Goal: Task Accomplishment & Management: Manage account settings

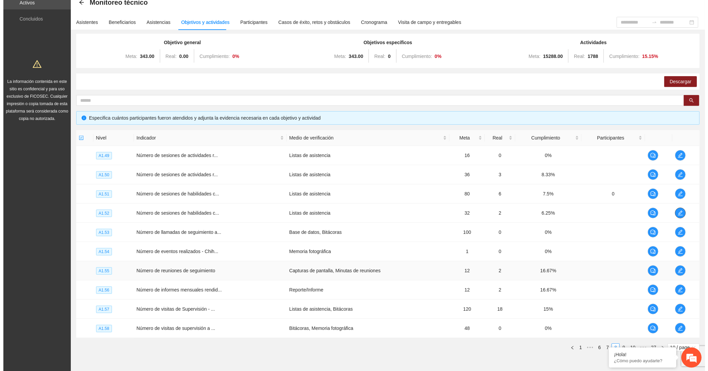
scroll to position [70, 0]
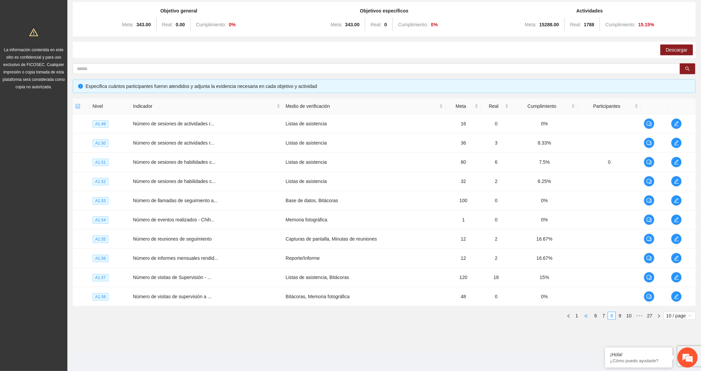
click at [586, 314] on span "•••" at bounding box center [586, 316] width 11 height 8
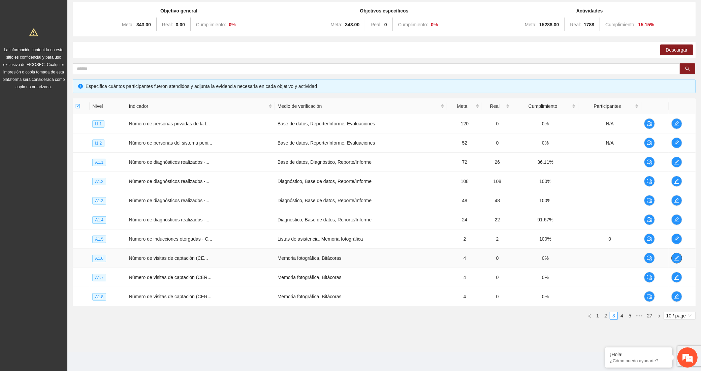
click at [673, 255] on span "edit" at bounding box center [677, 257] width 10 height 5
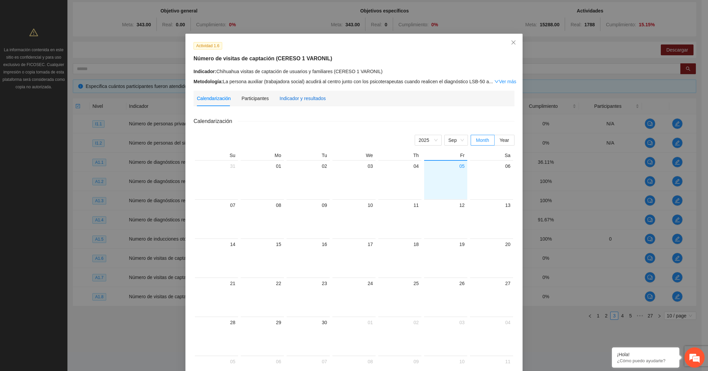
click at [293, 99] on div "Indicador y resultados" at bounding box center [302, 98] width 46 height 7
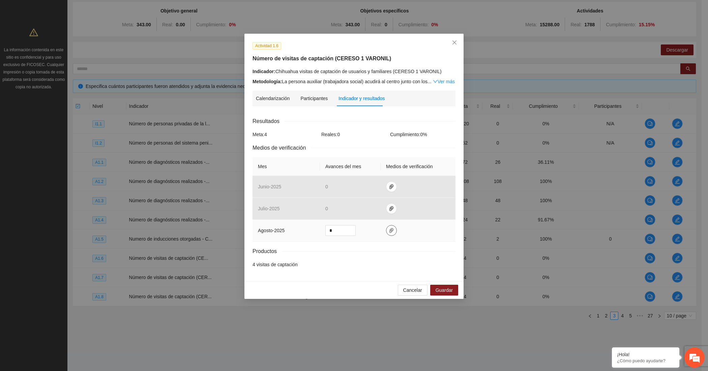
click at [389, 231] on icon "paper-clip" at bounding box center [391, 230] width 4 height 5
click at [351, 211] on button "Adjuntar documento" at bounding box center [369, 210] width 60 height 11
click at [335, 230] on input "*" at bounding box center [341, 230] width 30 height 10
type input "*"
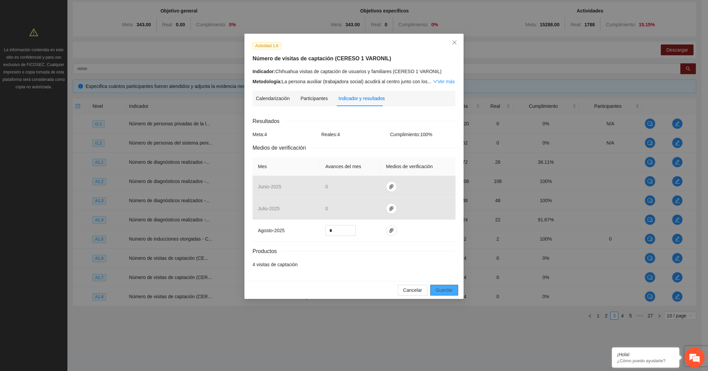
click at [435, 290] on button "Guardar" at bounding box center [444, 290] width 28 height 11
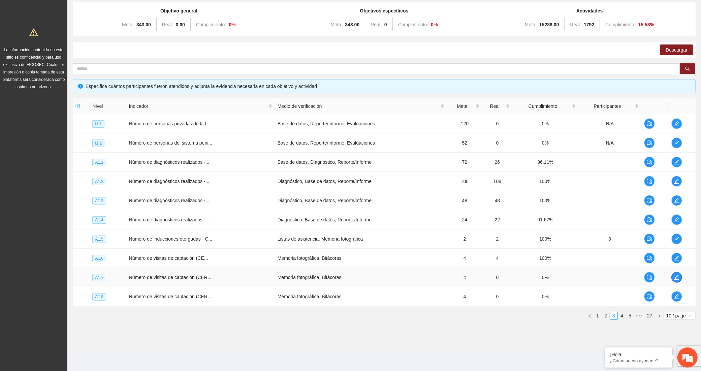
click at [681, 276] on span "edit" at bounding box center [677, 277] width 10 height 5
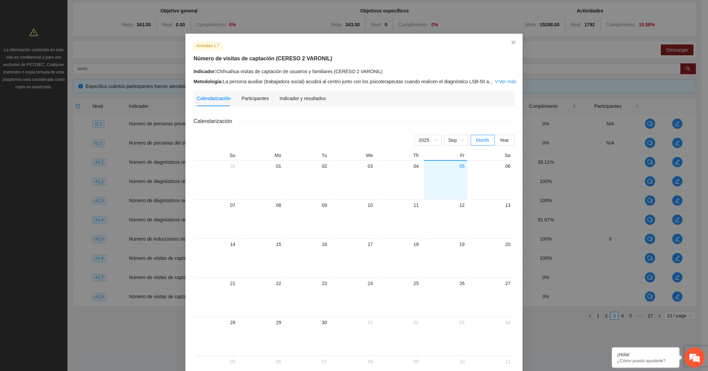
click at [292, 89] on div "Actividad 1.7 Número de visitas de captación (CERESO 2 VARONIL) Indicador: Chih…" at bounding box center [353, 220] width 337 height 372
click at [294, 95] on div "Indicador y resultados" at bounding box center [302, 98] width 46 height 7
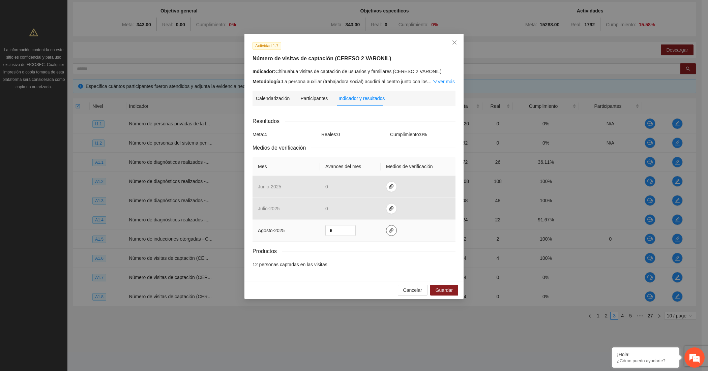
click at [389, 230] on icon "paper-clip" at bounding box center [391, 230] width 5 height 5
click at [356, 208] on span "Adjuntar documento" at bounding box center [373, 210] width 42 height 7
click at [337, 229] on input "*" at bounding box center [341, 230] width 30 height 10
type input "*"
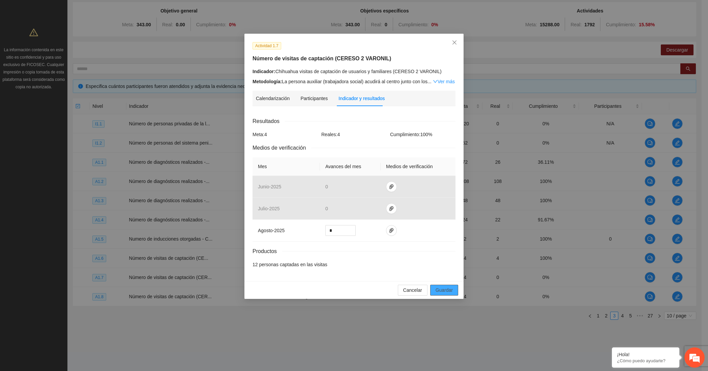
click at [445, 289] on span "Guardar" at bounding box center [443, 289] width 17 height 7
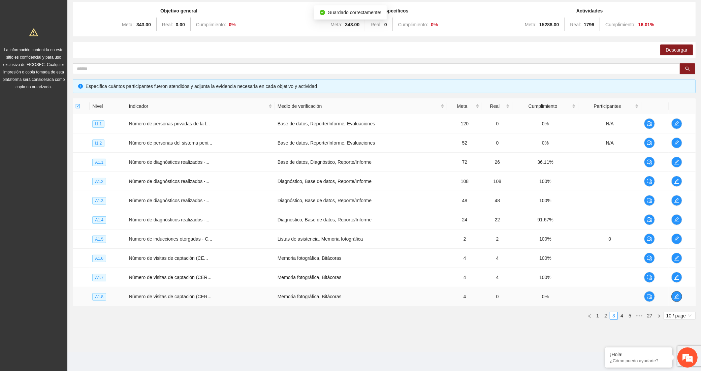
click at [673, 295] on span "edit" at bounding box center [677, 296] width 10 height 5
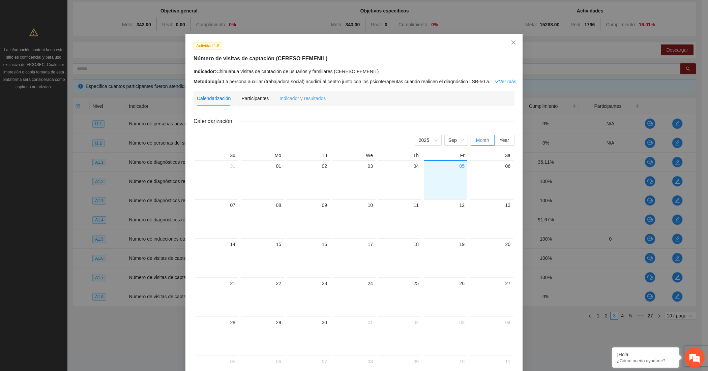
click at [305, 93] on div "Indicador y resultados" at bounding box center [302, 99] width 46 height 16
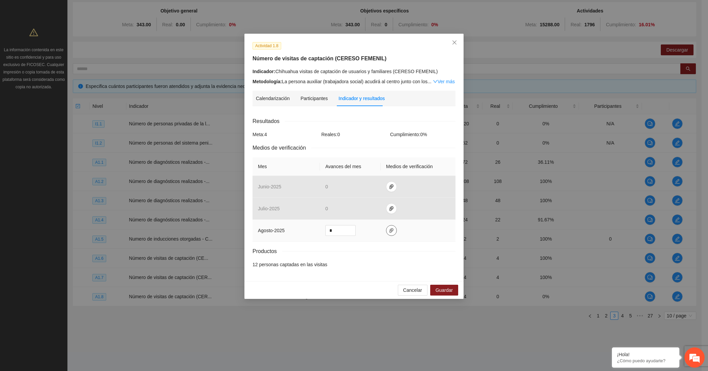
click at [386, 230] on span "paper-clip" at bounding box center [391, 230] width 10 height 5
click at [362, 209] on span "Adjuntar documento" at bounding box center [373, 210] width 42 height 7
click at [336, 234] on input "*" at bounding box center [341, 230] width 30 height 10
type input "*"
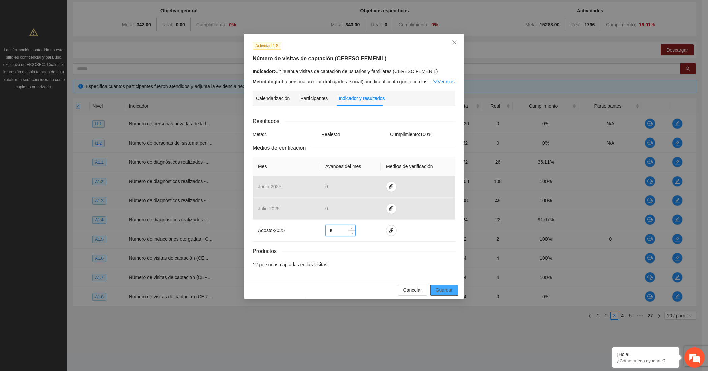
click at [435, 286] on button "Guardar" at bounding box center [444, 290] width 28 height 11
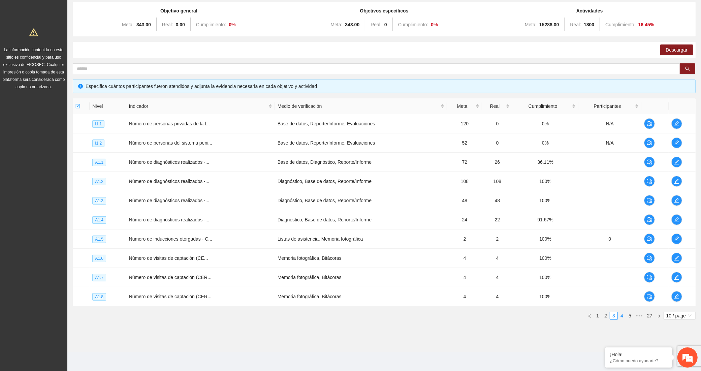
click at [623, 314] on link "4" at bounding box center [621, 315] width 7 height 7
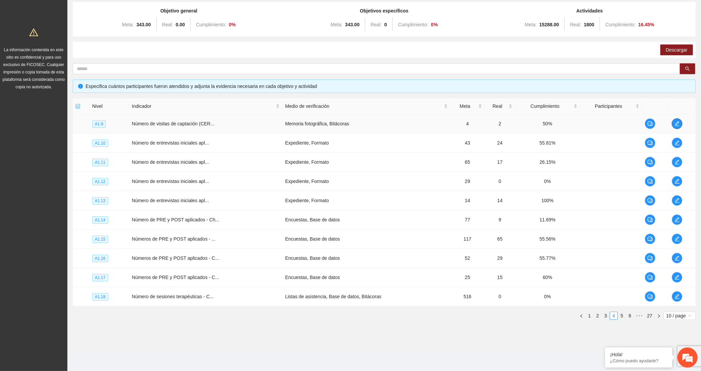
click at [678, 124] on icon "edit" at bounding box center [677, 123] width 5 height 5
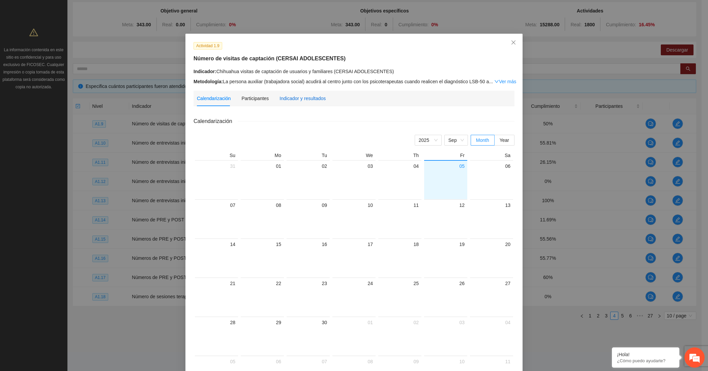
click at [285, 100] on div "Indicador y resultados" at bounding box center [302, 98] width 46 height 7
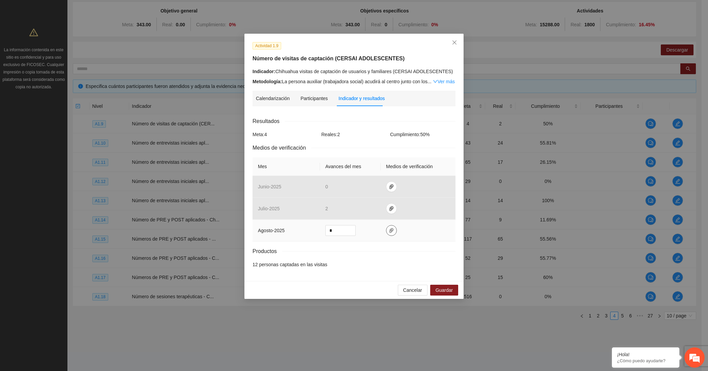
click at [390, 230] on icon "paper-clip" at bounding box center [391, 230] width 4 height 5
click at [356, 212] on span "Adjuntar documento" at bounding box center [373, 210] width 42 height 7
click at [341, 229] on input "*" at bounding box center [341, 230] width 30 height 10
type input "*"
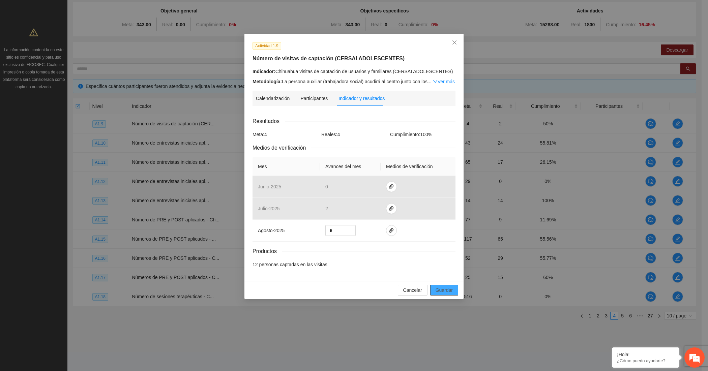
click at [441, 288] on span "Guardar" at bounding box center [443, 289] width 17 height 7
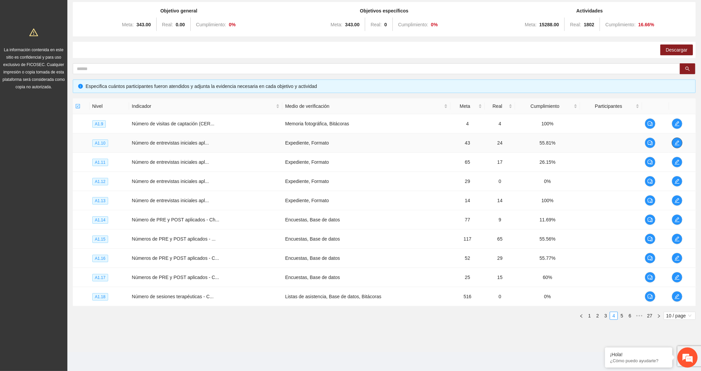
click at [673, 141] on span "edit" at bounding box center [677, 142] width 10 height 5
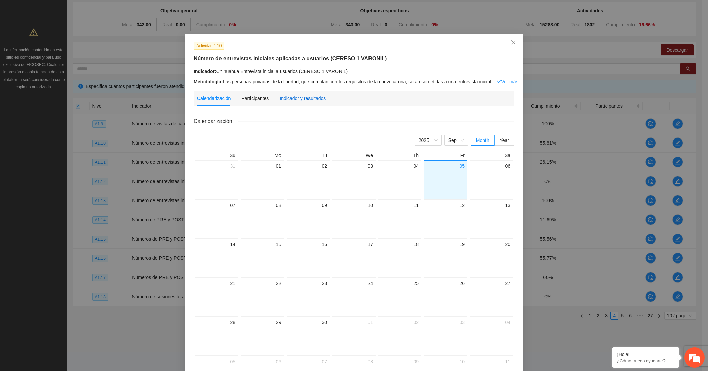
click at [304, 97] on div "Indicador y resultados" at bounding box center [302, 98] width 46 height 7
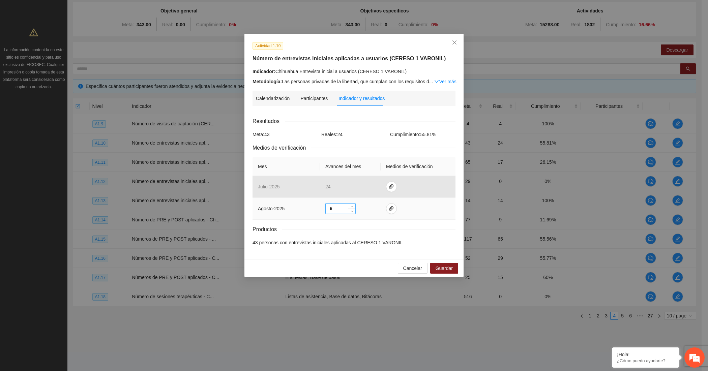
click at [334, 213] on input "*" at bounding box center [341, 209] width 30 height 10
type input "**"
click at [366, 223] on div "Resultados Meta: 43 Reales: 53 Cumplimiento: 100 % Medios de verificación Mes A…" at bounding box center [353, 181] width 203 height 129
click at [389, 208] on icon "paper-clip" at bounding box center [391, 208] width 4 height 5
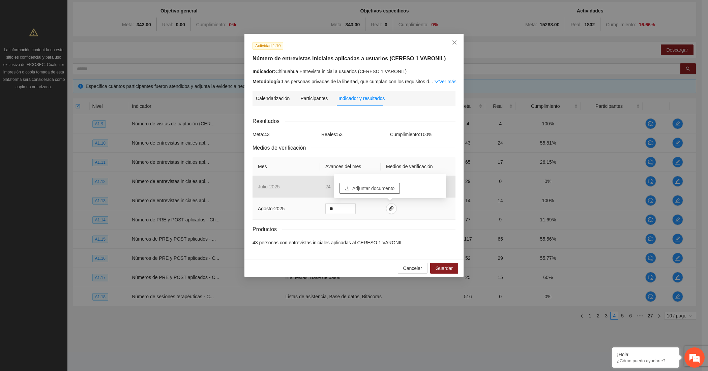
click at [363, 189] on span "Adjuntar documento" at bounding box center [373, 188] width 42 height 7
click at [442, 270] on span "Guardar" at bounding box center [443, 268] width 17 height 7
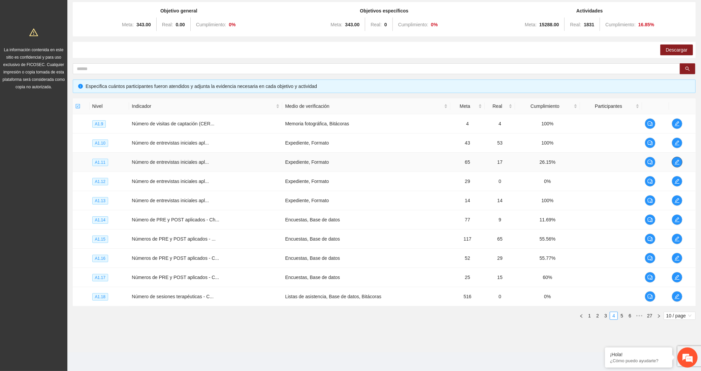
click at [680, 160] on span "edit" at bounding box center [677, 161] width 10 height 5
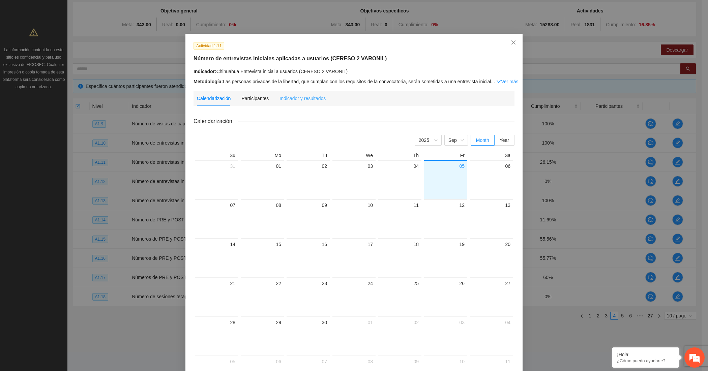
click at [297, 93] on div "Indicador y resultados" at bounding box center [302, 99] width 46 height 16
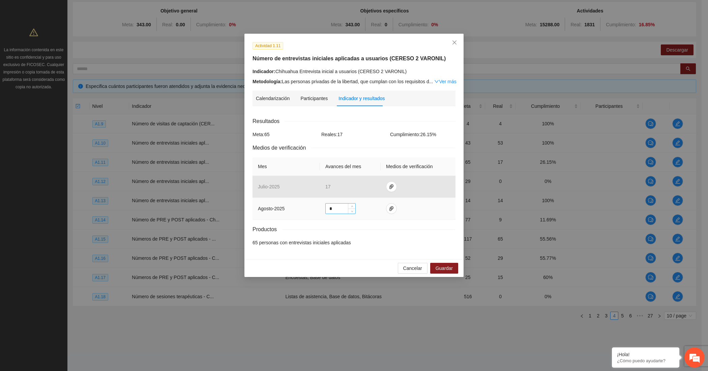
click at [330, 207] on input "*" at bounding box center [341, 209] width 30 height 10
type input "**"
click at [392, 209] on icon "paper-clip" at bounding box center [391, 208] width 5 height 5
click at [384, 188] on span "Adjuntar documento" at bounding box center [373, 188] width 42 height 7
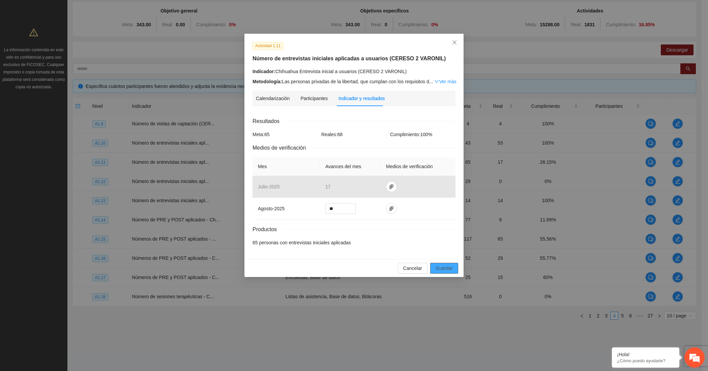
click at [441, 269] on span "Guardar" at bounding box center [443, 268] width 17 height 7
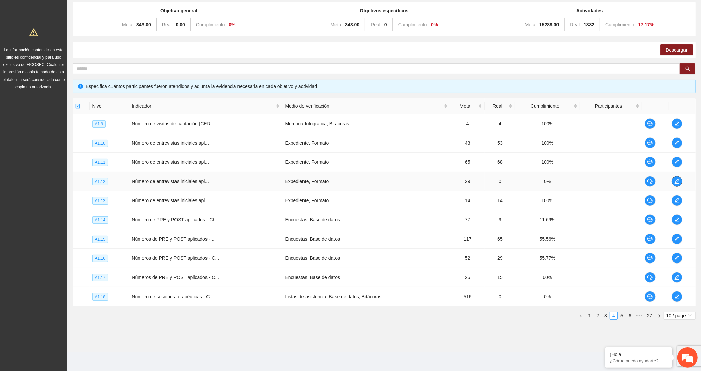
click at [676, 176] on button "button" at bounding box center [677, 181] width 11 height 11
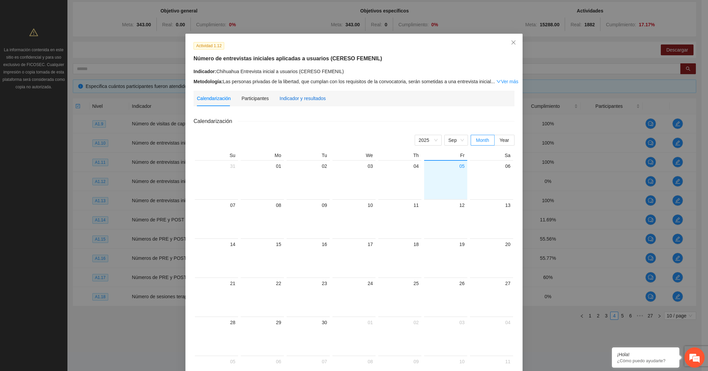
click at [299, 97] on div "Indicador y resultados" at bounding box center [302, 98] width 46 height 7
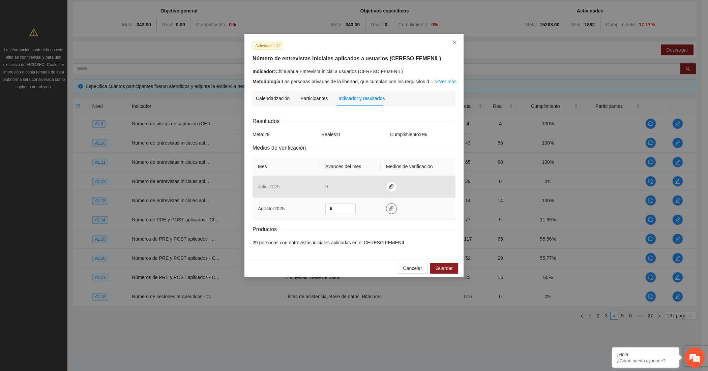
click at [386, 209] on span "paper-clip" at bounding box center [391, 208] width 10 height 5
click at [370, 185] on span "Adjuntar documento" at bounding box center [373, 188] width 42 height 7
click at [340, 206] on input "*" at bounding box center [341, 209] width 30 height 10
type input "**"
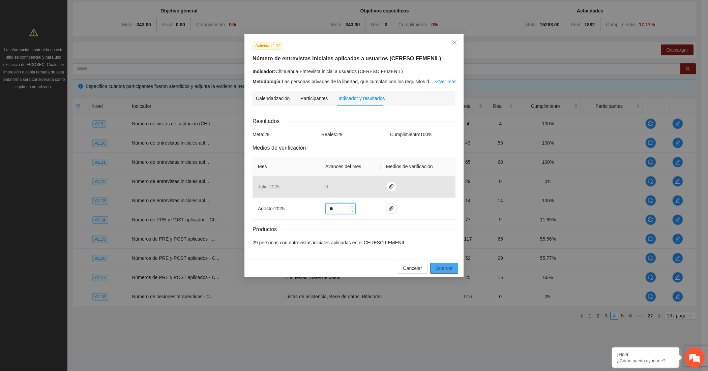
click at [447, 267] on span "Guardar" at bounding box center [443, 268] width 17 height 7
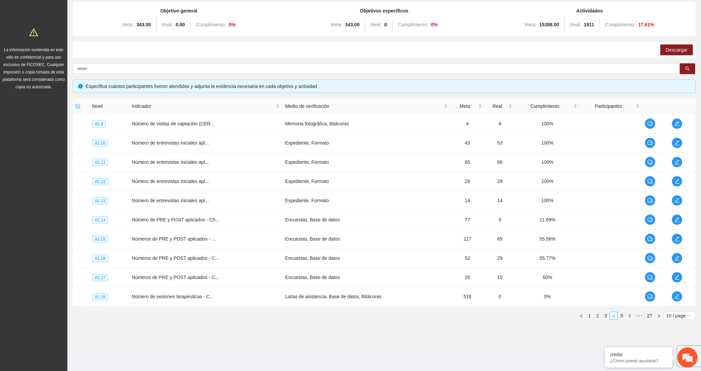
click at [629, 316] on link "6" at bounding box center [630, 315] width 7 height 7
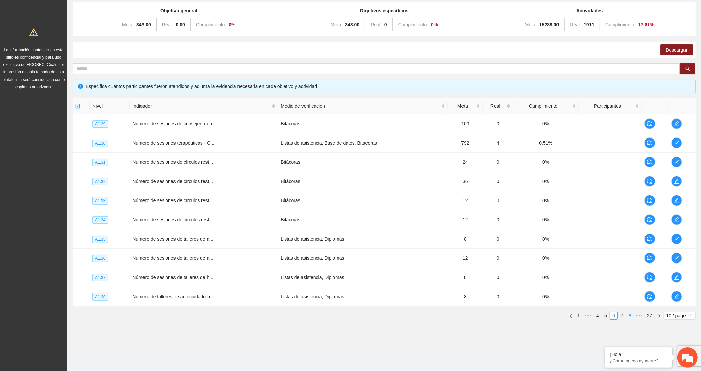
click at [629, 316] on link "8" at bounding box center [630, 315] width 7 height 7
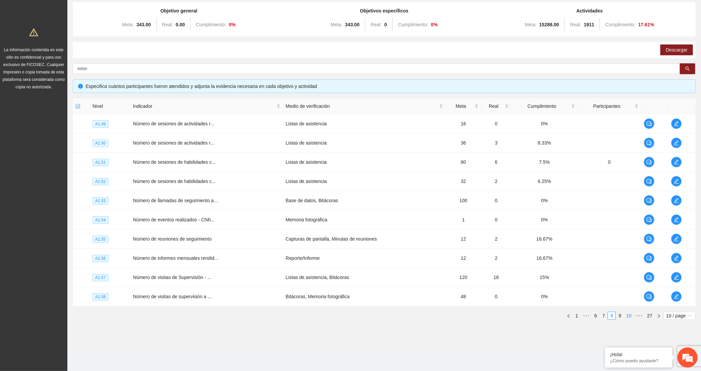
click at [629, 316] on link "10" at bounding box center [629, 315] width 9 height 7
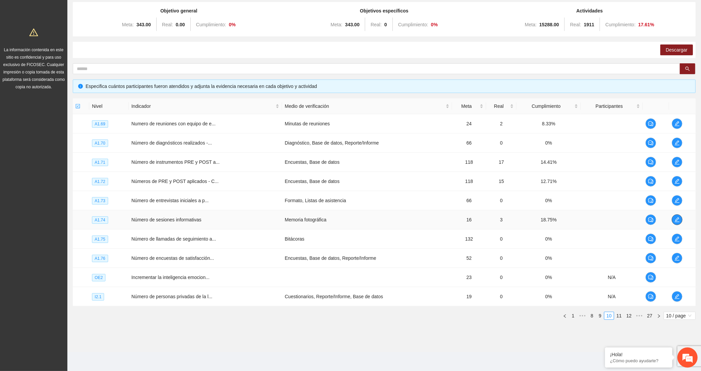
click at [676, 220] on icon "edit" at bounding box center [677, 219] width 5 height 5
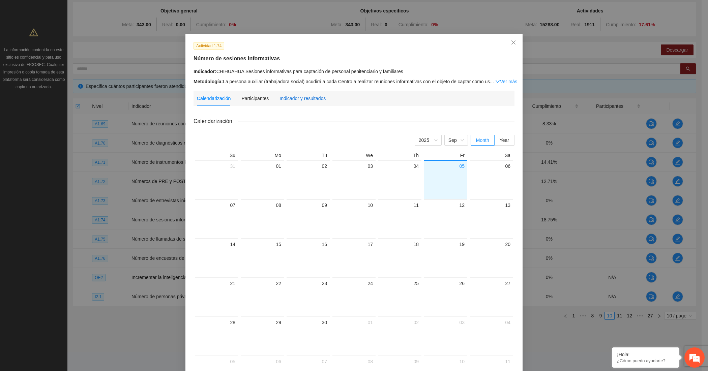
click at [304, 95] on div "Indicador y resultados" at bounding box center [302, 98] width 46 height 7
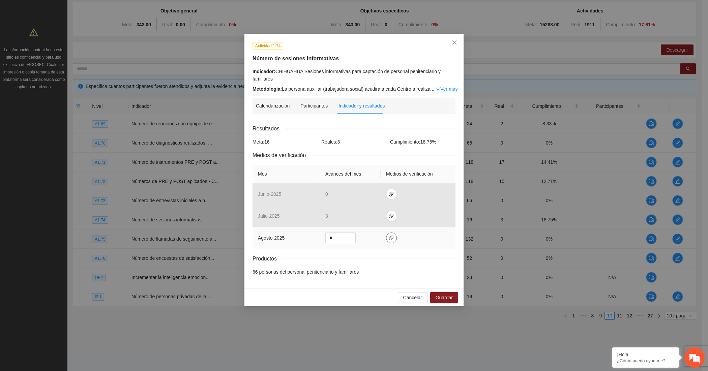
click at [390, 239] on icon "paper-clip" at bounding box center [391, 237] width 5 height 5
click at [381, 216] on span "Adjuntar documento" at bounding box center [373, 217] width 42 height 7
click at [338, 238] on input "*" at bounding box center [341, 238] width 30 height 10
type input "**"
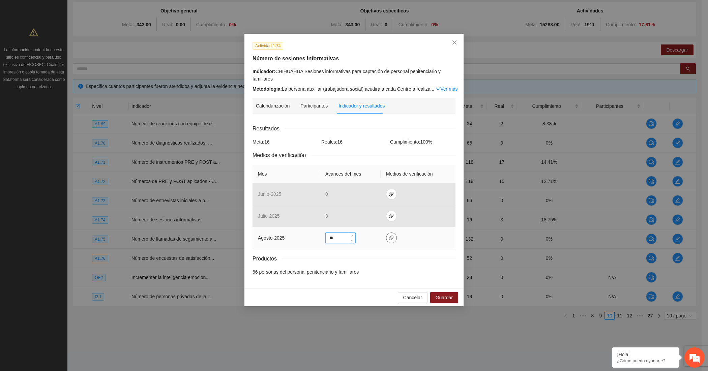
click at [391, 235] on icon "paper-clip" at bounding box center [391, 237] width 5 height 5
click at [386, 260] on div "Productos" at bounding box center [353, 258] width 203 height 8
click at [437, 296] on span "Guardar" at bounding box center [443, 297] width 17 height 7
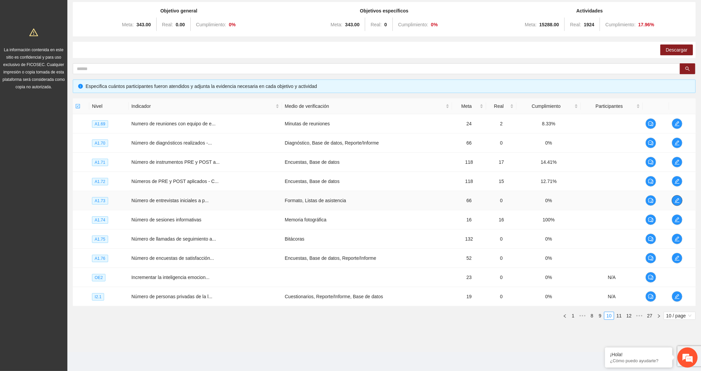
click at [675, 198] on icon "edit" at bounding box center [677, 200] width 5 height 5
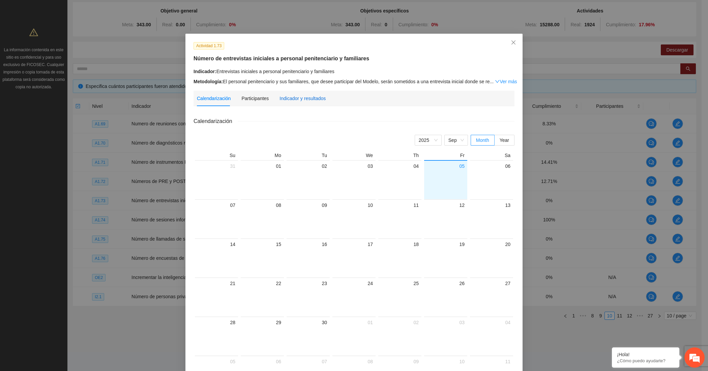
click at [309, 98] on div "Indicador y resultados" at bounding box center [302, 98] width 46 height 7
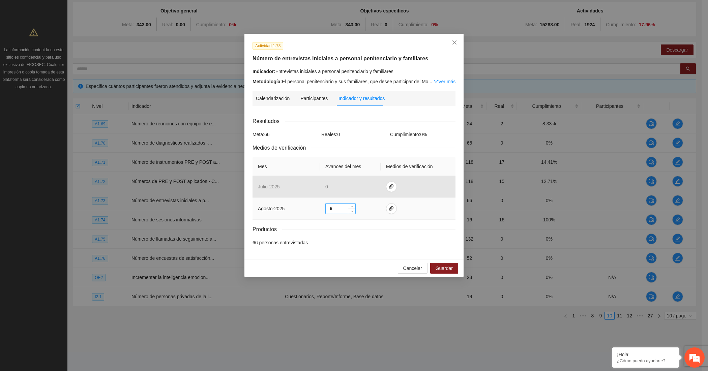
click at [339, 213] on input "*" at bounding box center [341, 209] width 30 height 10
type input "**"
click at [390, 210] on icon "paper-clip" at bounding box center [391, 208] width 4 height 5
click at [365, 185] on span "Adjuntar documento" at bounding box center [373, 188] width 42 height 7
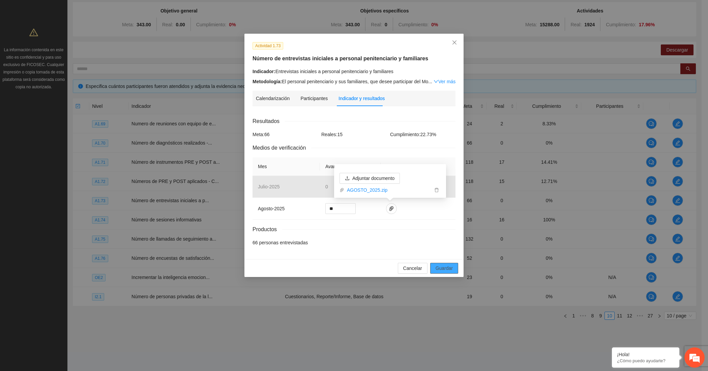
click at [438, 267] on span "Guardar" at bounding box center [443, 268] width 17 height 7
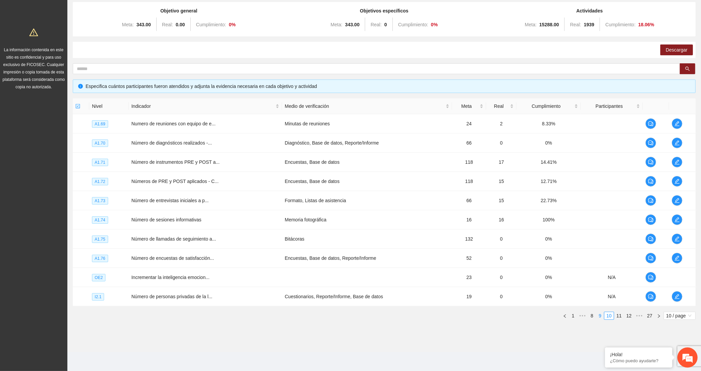
click at [601, 315] on link "9" at bounding box center [600, 315] width 7 height 7
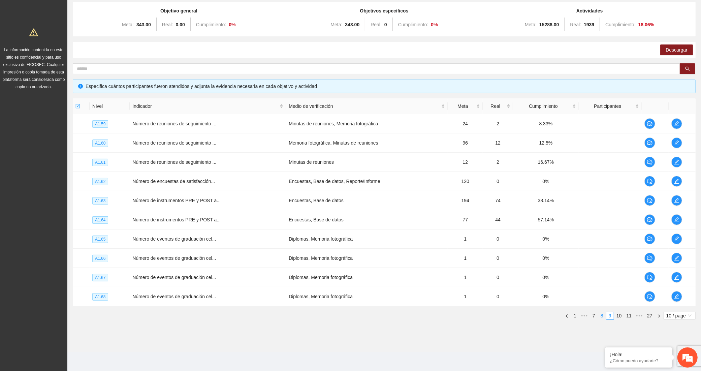
click at [603, 314] on link "8" at bounding box center [602, 315] width 7 height 7
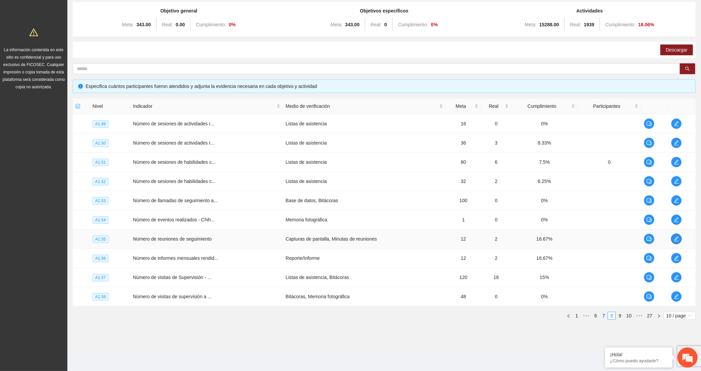
click at [676, 237] on icon "edit" at bounding box center [676, 238] width 5 height 5
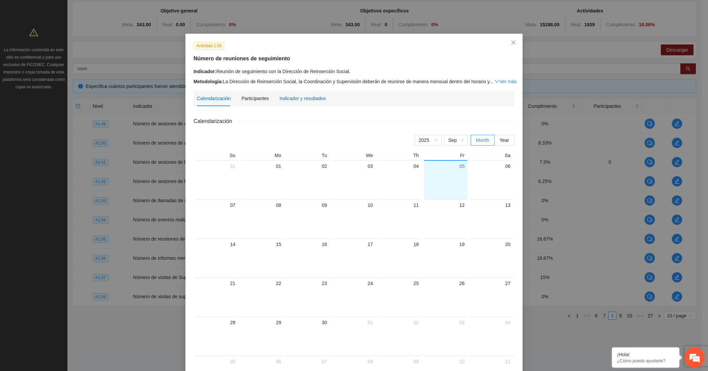
click at [298, 98] on div "Indicador y resultados" at bounding box center [302, 98] width 46 height 7
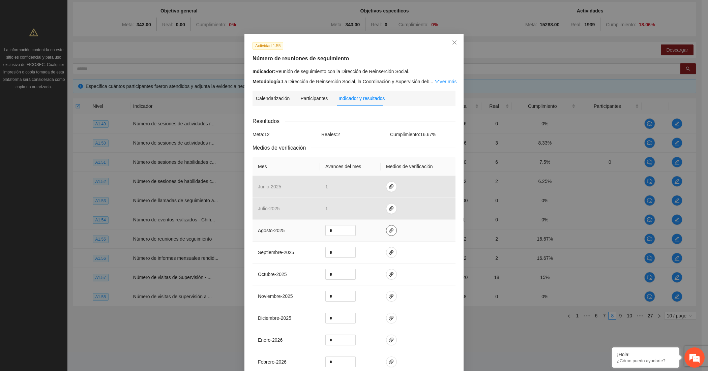
click at [389, 231] on icon "paper-clip" at bounding box center [391, 230] width 5 height 5
click at [362, 207] on span "Adjuntar documento" at bounding box center [370, 210] width 42 height 7
click at [330, 227] on input "*" at bounding box center [341, 230] width 30 height 10
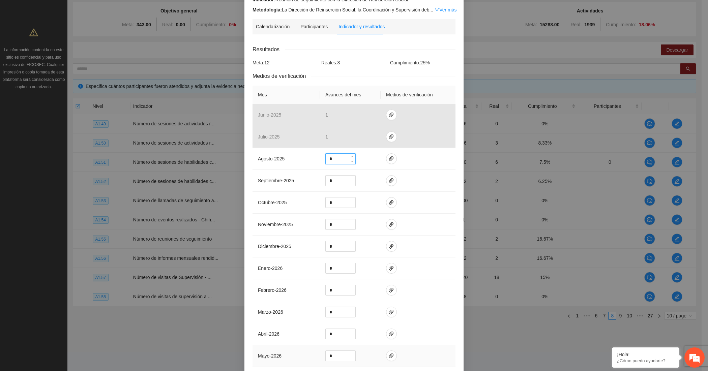
scroll to position [135, 0]
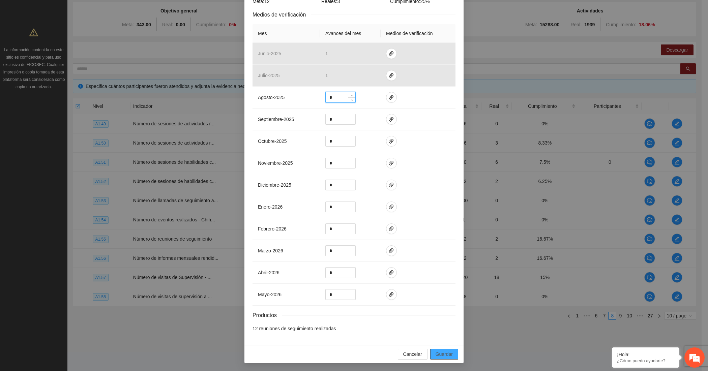
type input "*"
click at [449, 354] on button "Guardar" at bounding box center [444, 354] width 28 height 11
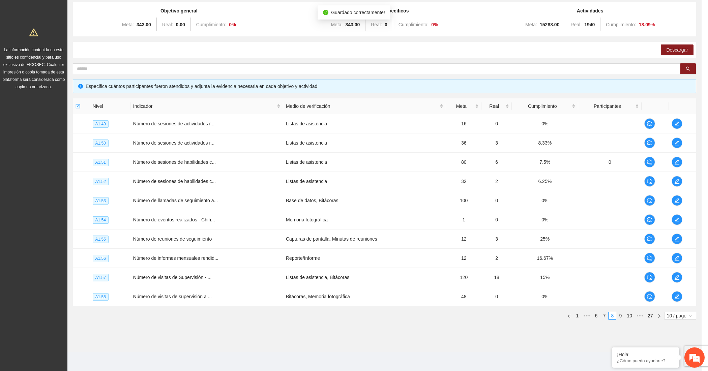
scroll to position [102, 0]
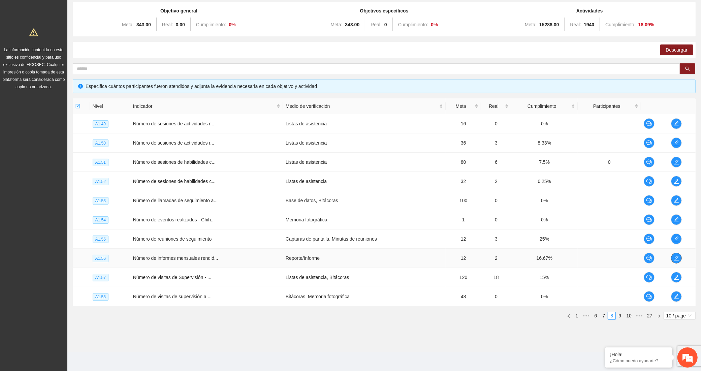
click at [678, 258] on icon "edit" at bounding box center [676, 257] width 5 height 5
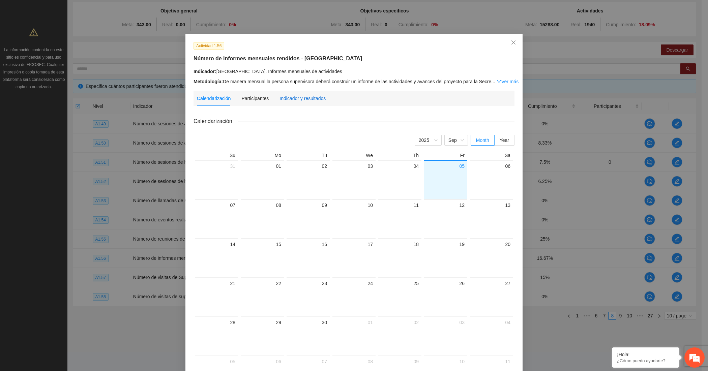
click at [289, 101] on div "Indicador y resultados" at bounding box center [302, 98] width 46 height 7
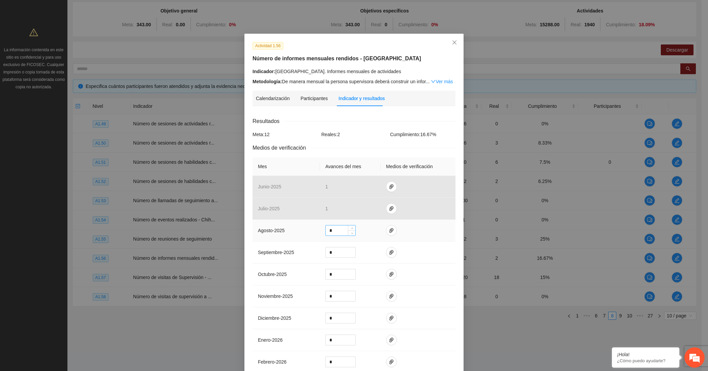
click at [329, 230] on input "*" at bounding box center [341, 230] width 30 height 10
type input "*"
click at [389, 230] on icon "paper-clip" at bounding box center [391, 230] width 5 height 5
click at [369, 211] on span "Adjuntar documento" at bounding box center [370, 210] width 42 height 7
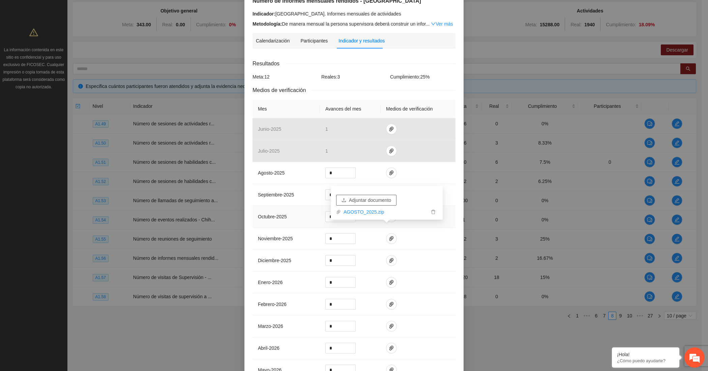
scroll to position [135, 0]
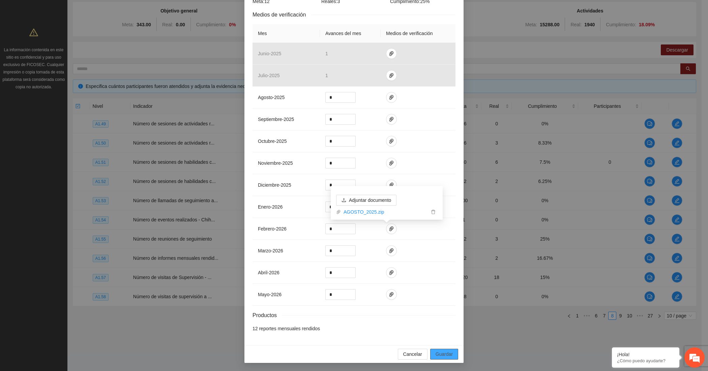
click at [448, 350] on button "Guardar" at bounding box center [444, 354] width 28 height 11
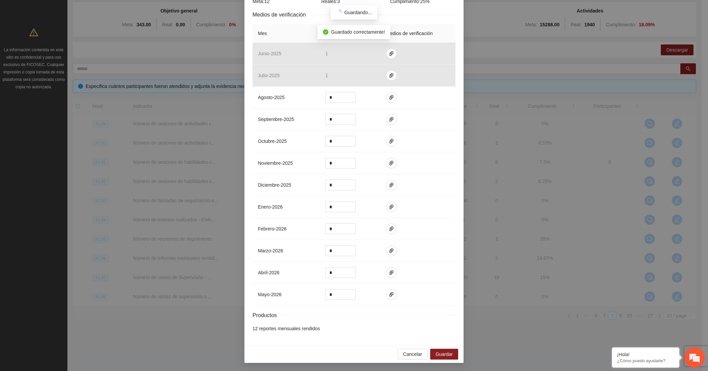
scroll to position [102, 0]
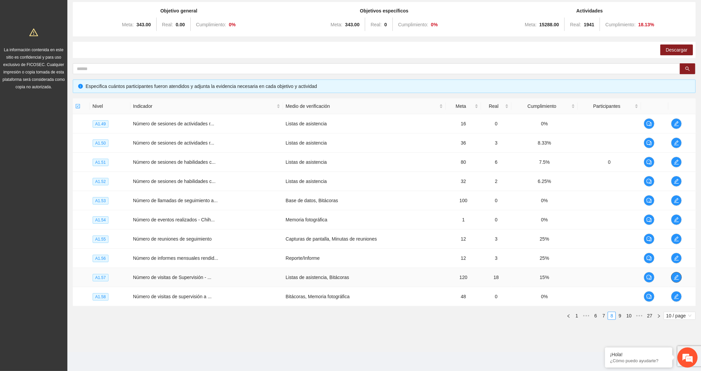
click at [676, 275] on icon "edit" at bounding box center [676, 277] width 5 height 5
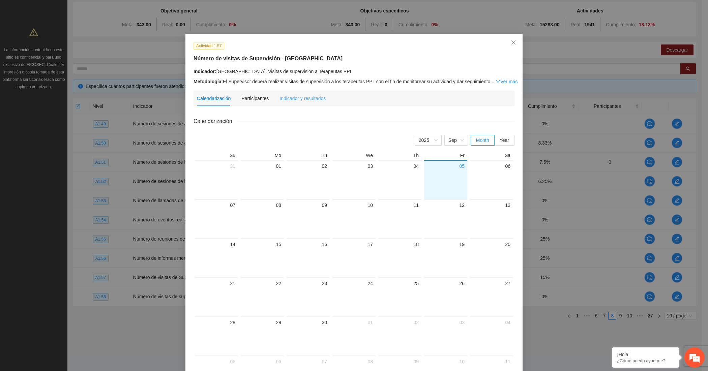
click at [294, 93] on div "Indicador y resultados" at bounding box center [302, 99] width 46 height 16
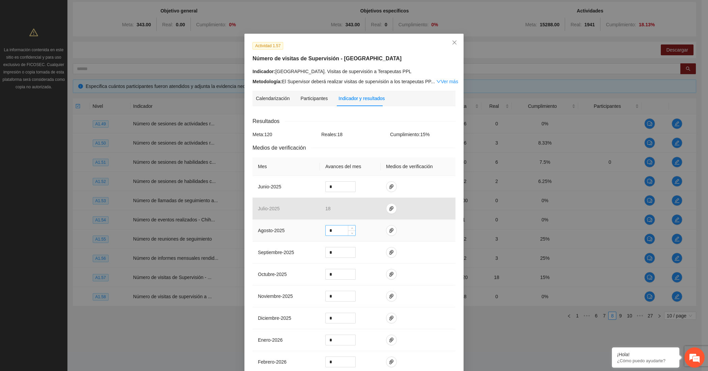
click at [334, 230] on input "*" at bounding box center [341, 230] width 30 height 10
type input "**"
click at [389, 232] on icon "paper-clip" at bounding box center [391, 230] width 5 height 5
click at [380, 209] on span "Adjuntar documento" at bounding box center [370, 210] width 42 height 7
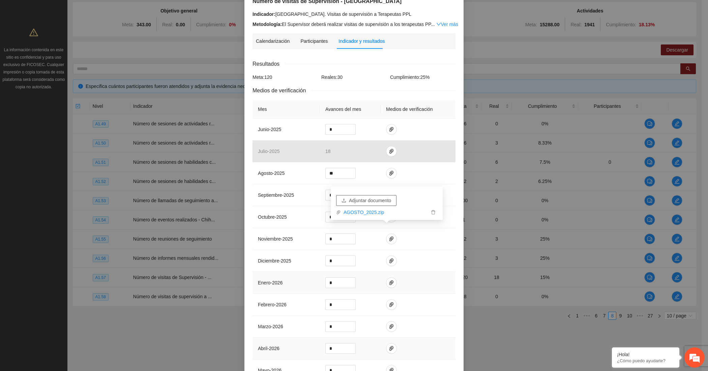
scroll to position [136, 0]
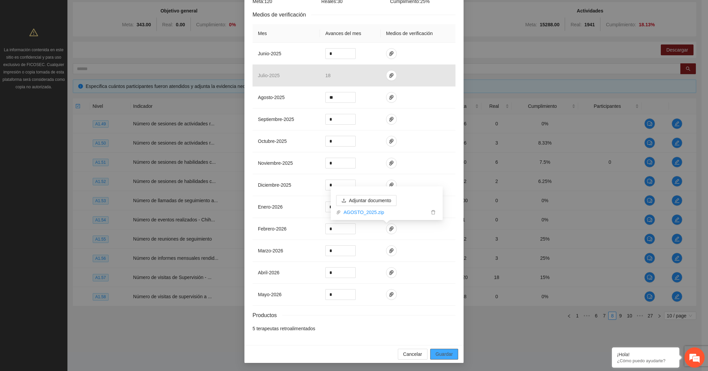
click at [442, 356] on span "Guardar" at bounding box center [443, 354] width 17 height 7
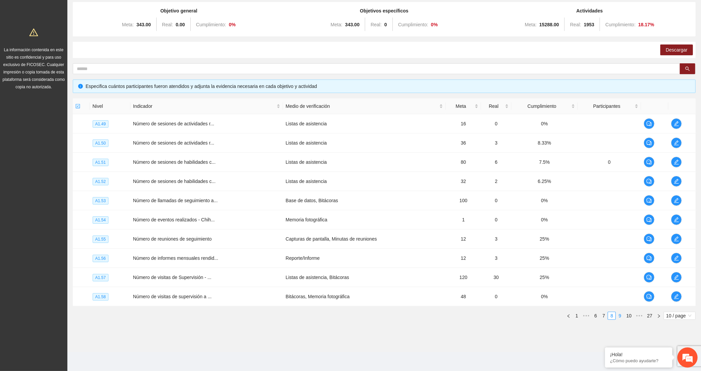
click at [621, 317] on link "9" at bounding box center [619, 315] width 7 height 7
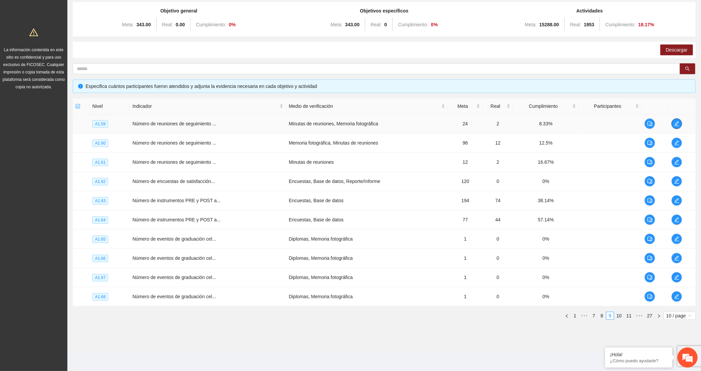
click at [678, 123] on icon "edit" at bounding box center [676, 123] width 5 height 5
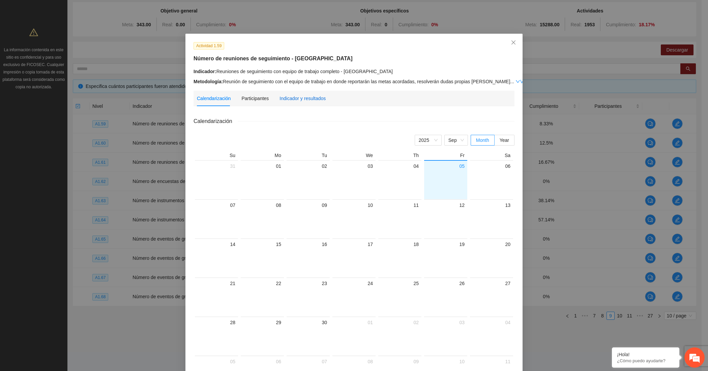
click at [288, 101] on div "Indicador y resultados" at bounding box center [302, 98] width 46 height 7
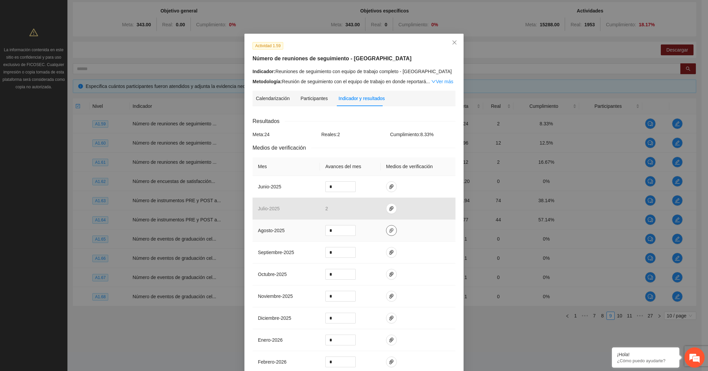
click at [386, 233] on span "paper-clip" at bounding box center [391, 230] width 10 height 5
click at [382, 210] on span "Adjuntar documento" at bounding box center [370, 210] width 42 height 7
click at [335, 229] on input "*" at bounding box center [341, 230] width 30 height 10
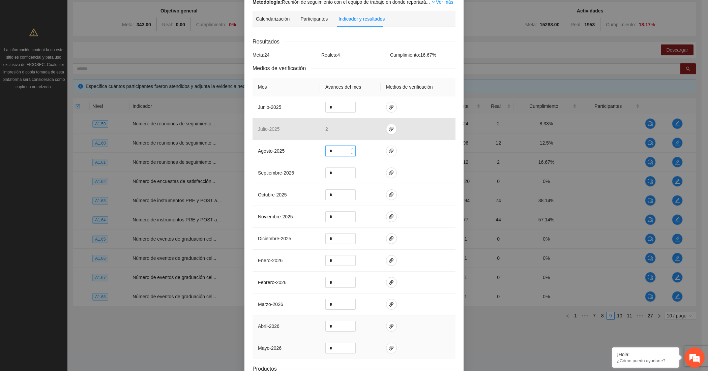
scroll to position [136, 0]
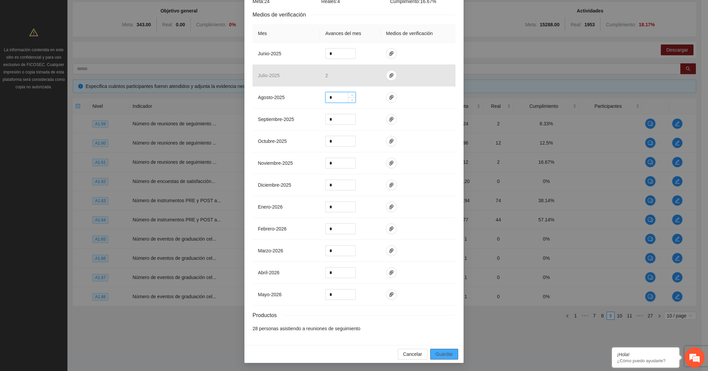
type input "*"
click at [442, 351] on span "Guardar" at bounding box center [443, 354] width 17 height 7
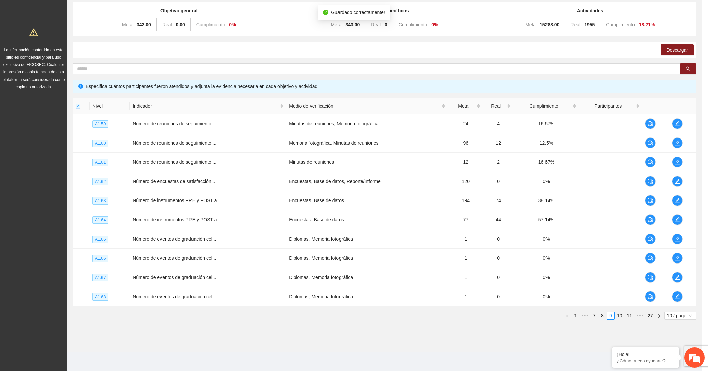
scroll to position [102, 0]
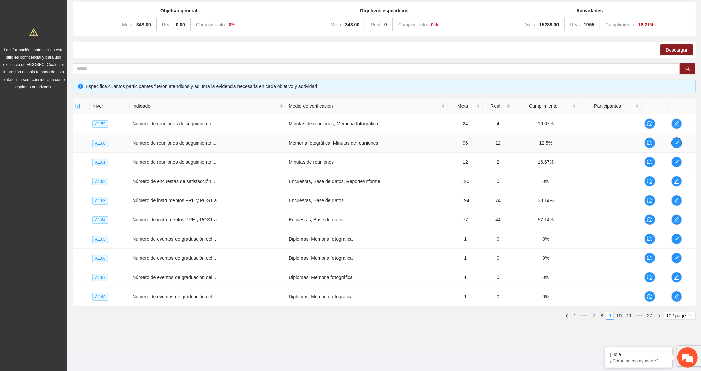
click at [679, 142] on icon "edit" at bounding box center [676, 142] width 5 height 5
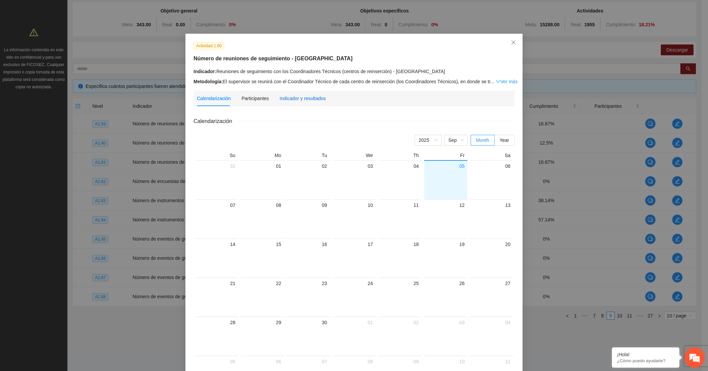
click at [294, 99] on div "Indicador y resultados" at bounding box center [302, 98] width 46 height 7
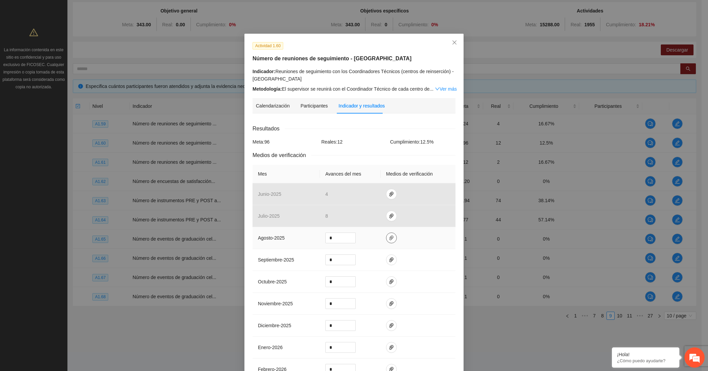
click at [390, 237] on span "paper-clip" at bounding box center [391, 237] width 10 height 5
click at [377, 215] on span "Adjuntar documento" at bounding box center [370, 217] width 42 height 7
click at [326, 234] on input "*" at bounding box center [341, 238] width 30 height 10
type input "*"
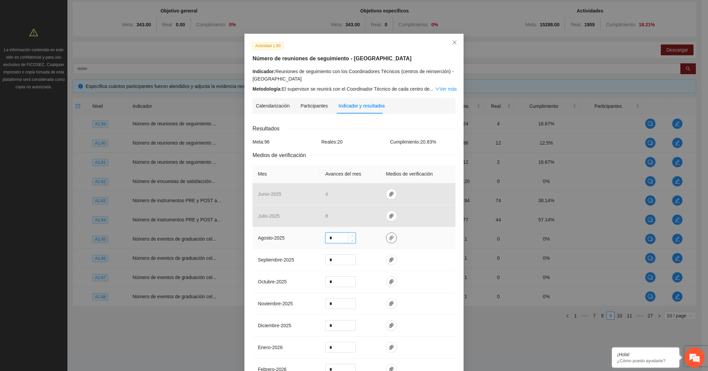
click at [389, 238] on icon "paper-clip" at bounding box center [391, 238] width 4 height 5
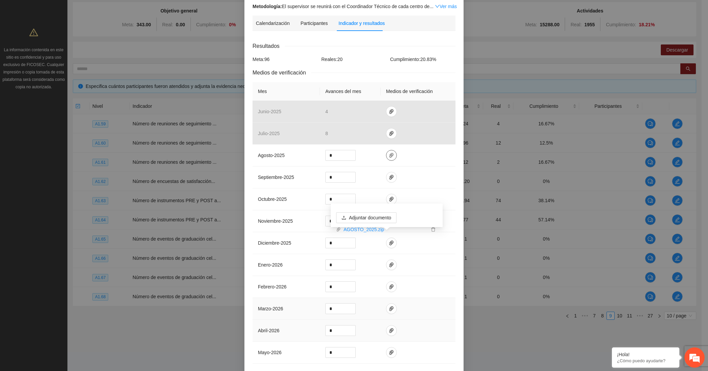
scroll to position [143, 0]
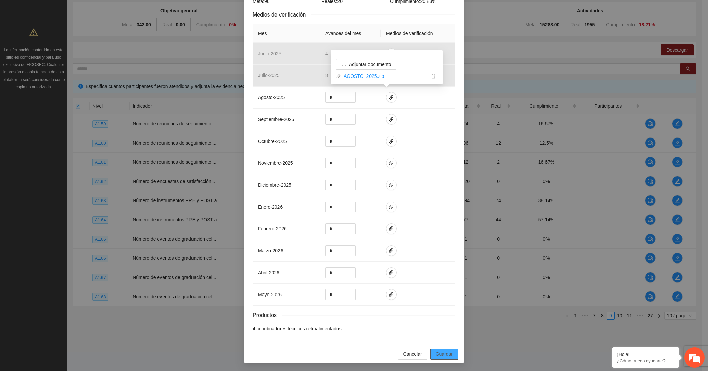
click at [440, 350] on button "Guardar" at bounding box center [444, 354] width 28 height 11
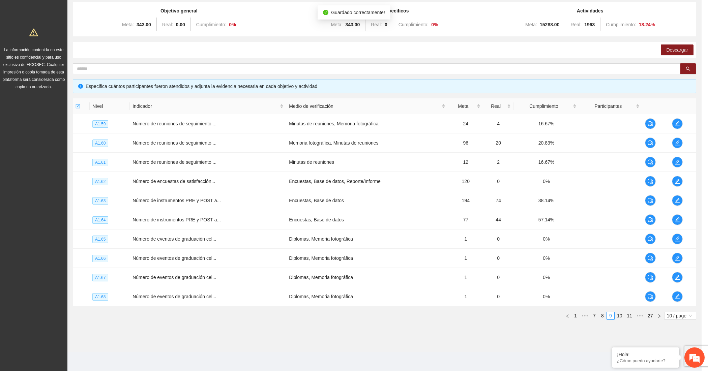
scroll to position [110, 0]
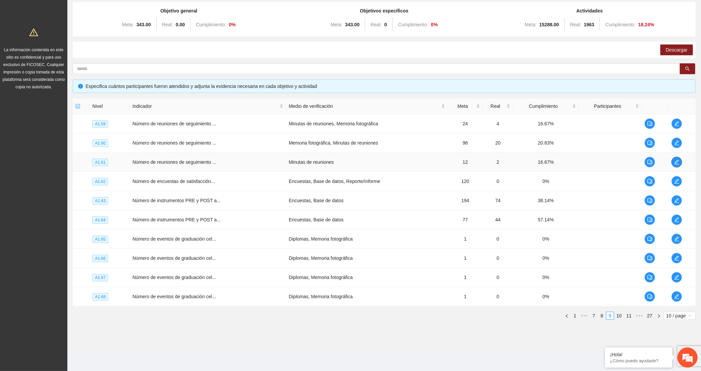
click at [675, 161] on icon "edit" at bounding box center [676, 161] width 5 height 5
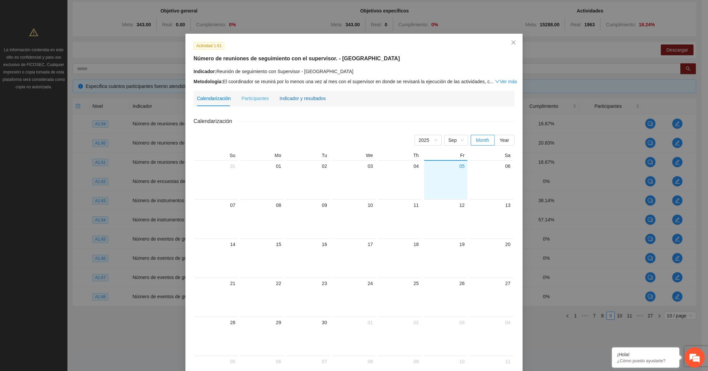
click at [302, 97] on div "Indicador y resultados" at bounding box center [302, 98] width 46 height 7
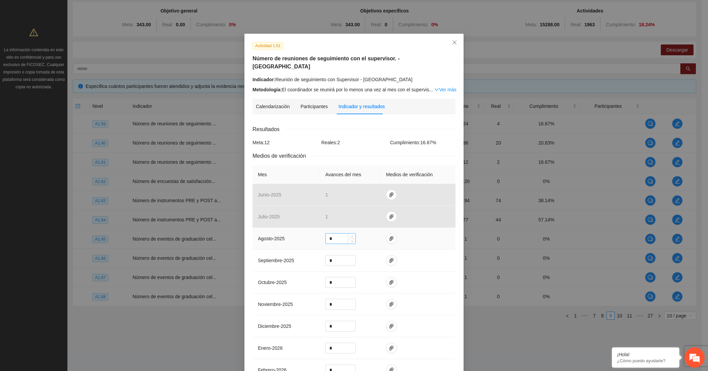
click at [330, 234] on input "*" at bounding box center [341, 239] width 30 height 10
type input "*"
click at [389, 236] on icon "paper-clip" at bounding box center [391, 238] width 5 height 5
click at [384, 207] on span "Adjuntar documento" at bounding box center [370, 210] width 42 height 7
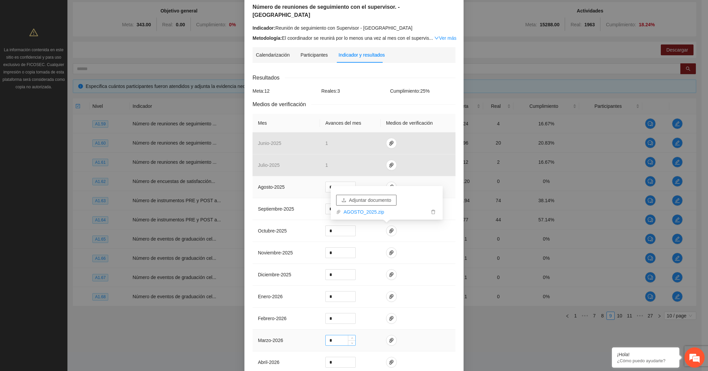
scroll to position [135, 0]
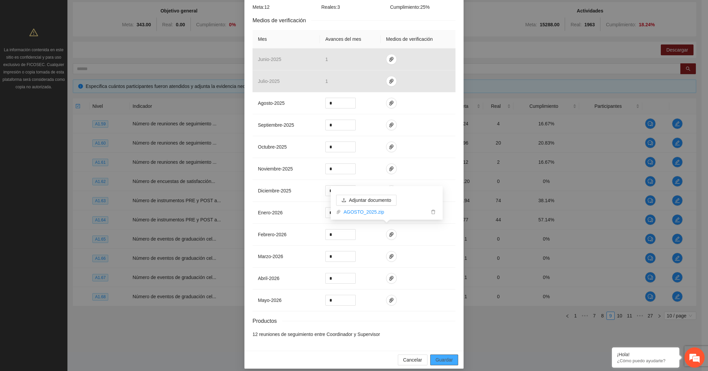
click at [436, 356] on span "Guardar" at bounding box center [443, 359] width 17 height 7
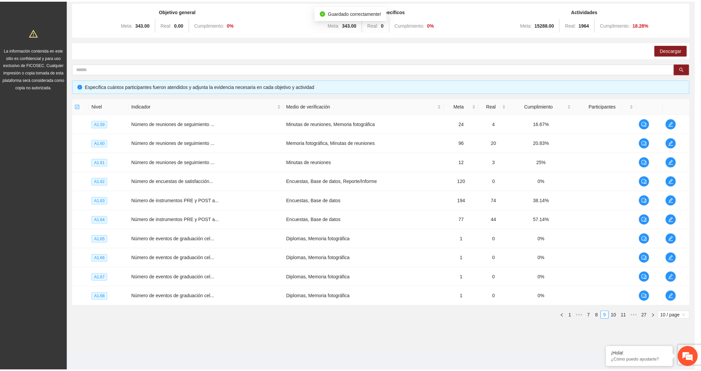
scroll to position [102, 0]
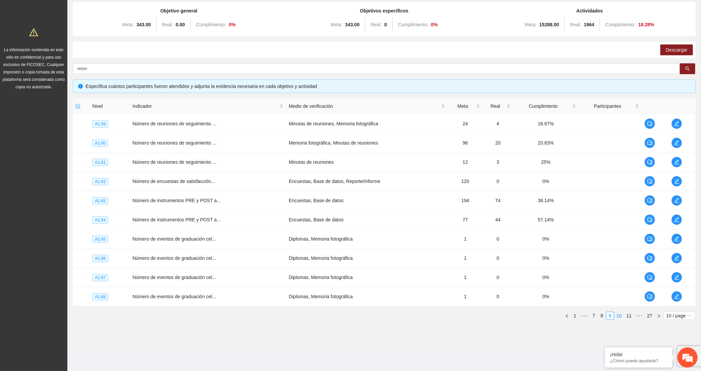
click at [617, 316] on link "10" at bounding box center [619, 315] width 9 height 7
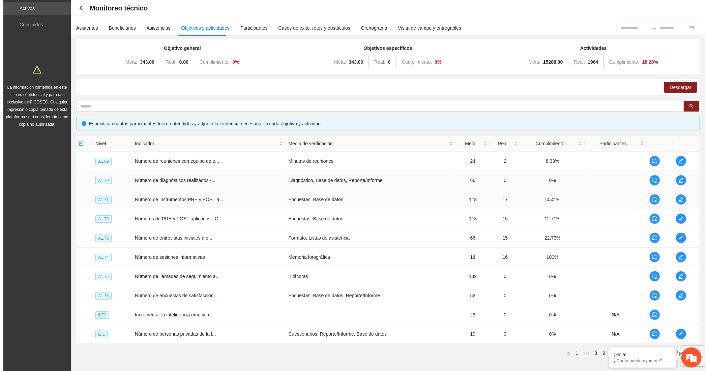
scroll to position [14, 0]
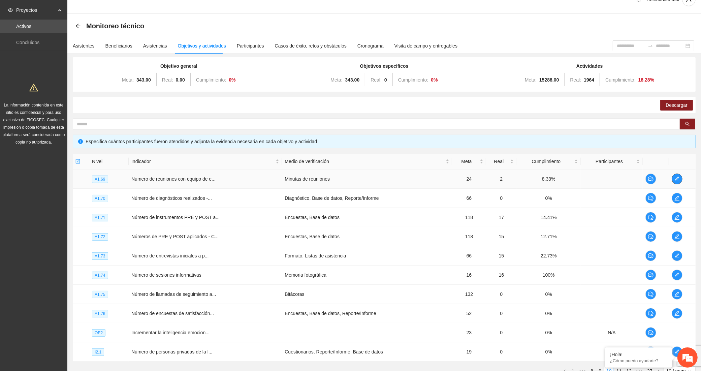
click at [677, 180] on icon "edit" at bounding box center [677, 178] width 5 height 5
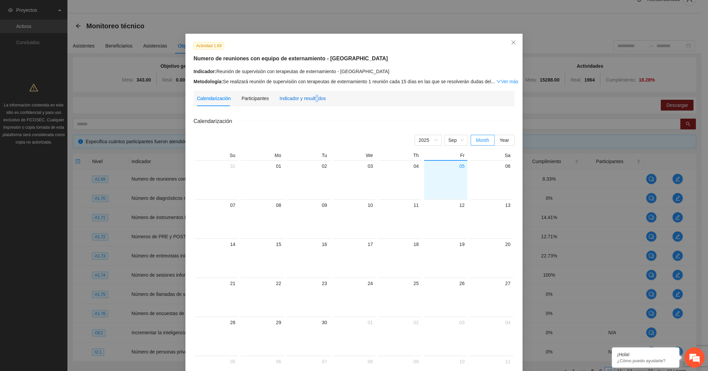
click at [312, 95] on div "Indicador y resultados" at bounding box center [302, 98] width 46 height 7
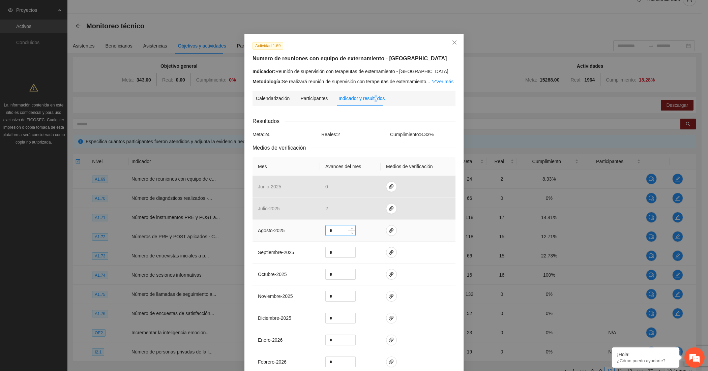
click at [326, 225] on input "*" at bounding box center [341, 230] width 30 height 10
click at [328, 226] on input "*" at bounding box center [341, 230] width 30 height 10
type input "*"
click at [386, 227] on button "button" at bounding box center [391, 230] width 11 height 11
click at [379, 213] on span "Adjuntar documento" at bounding box center [370, 209] width 42 height 7
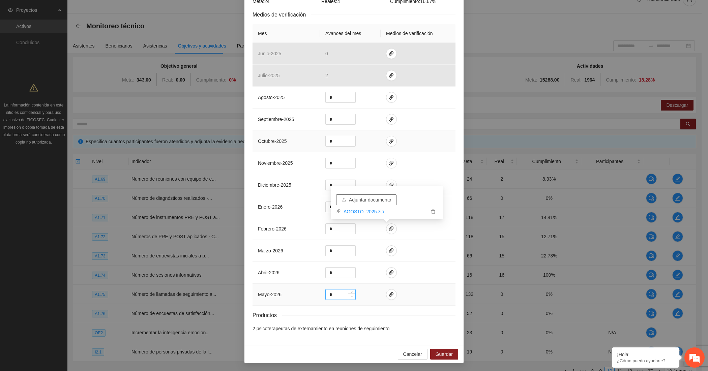
scroll to position [135, 0]
click at [432, 349] on button "Guardar" at bounding box center [444, 354] width 28 height 11
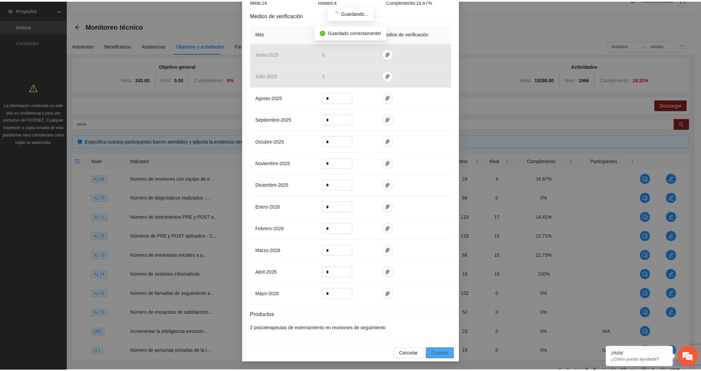
scroll to position [102, 0]
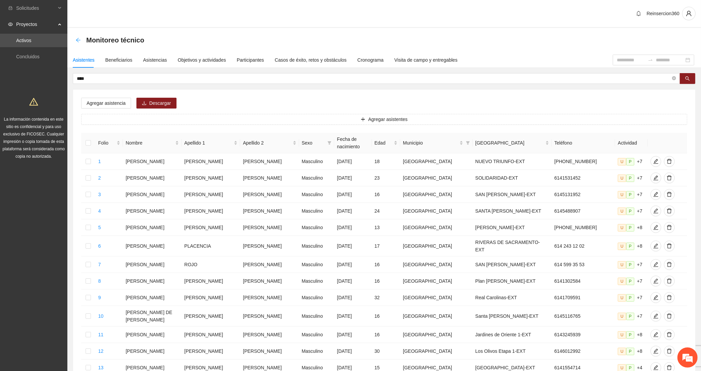
click at [80, 39] on icon "arrow-left" at bounding box center [78, 39] width 5 height 5
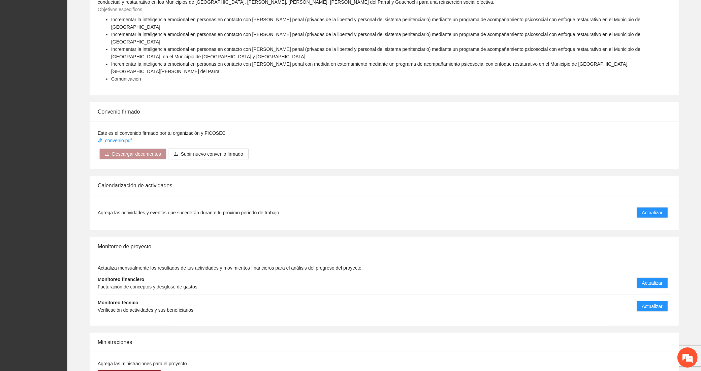
scroll to position [812, 0]
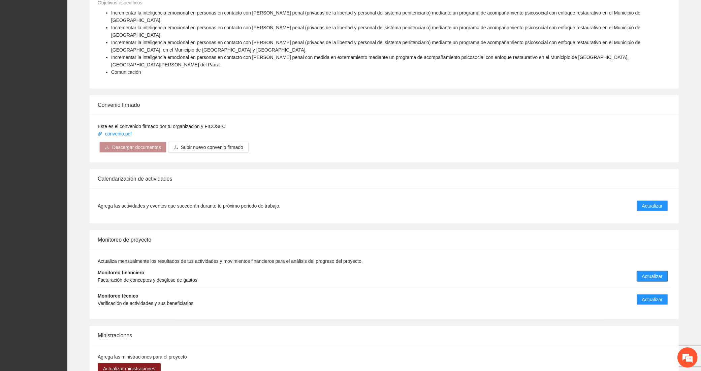
click at [664, 271] on button "Actualizar" at bounding box center [652, 276] width 31 height 11
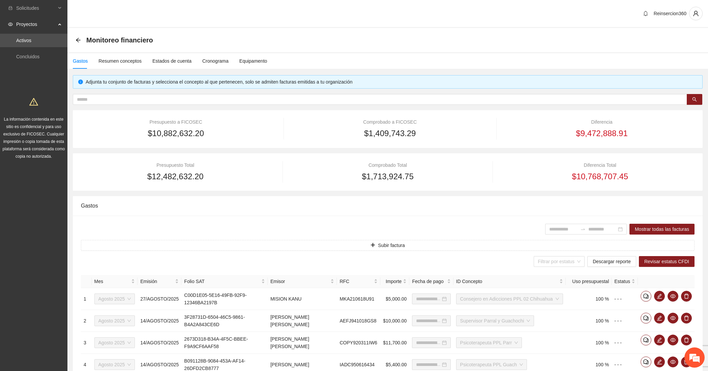
type input "**********"
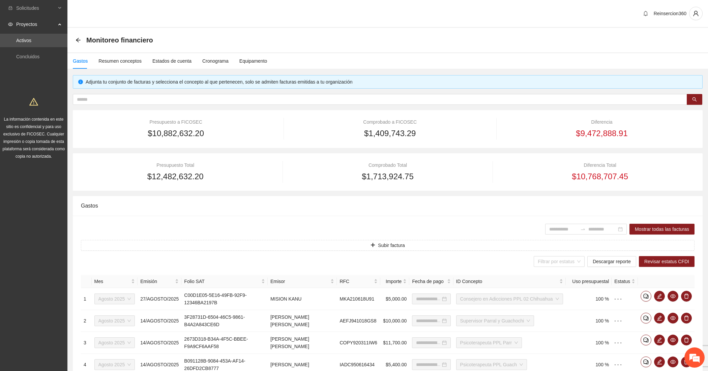
type input "**********"
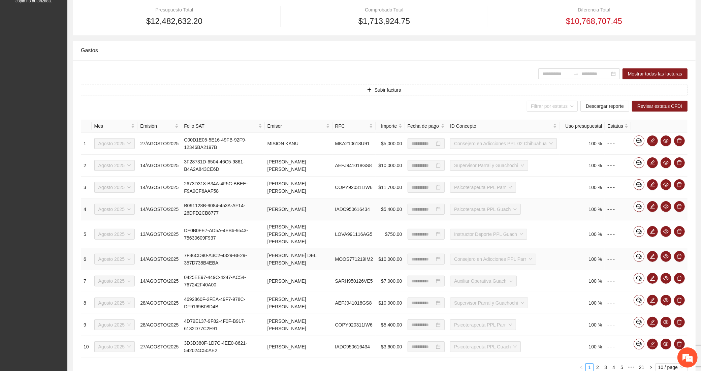
scroll to position [132, 0]
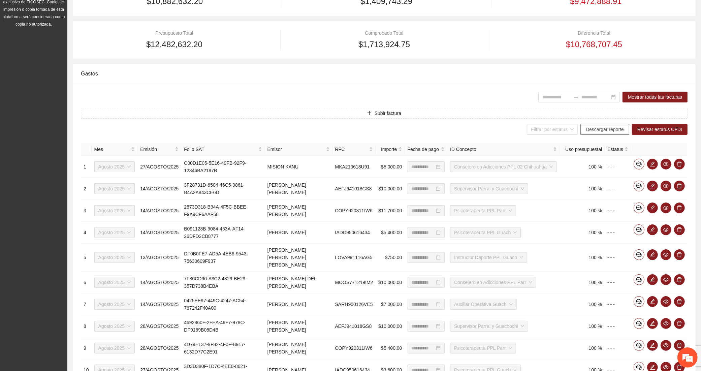
click at [620, 129] on span "Descargar reporte" at bounding box center [605, 129] width 38 height 7
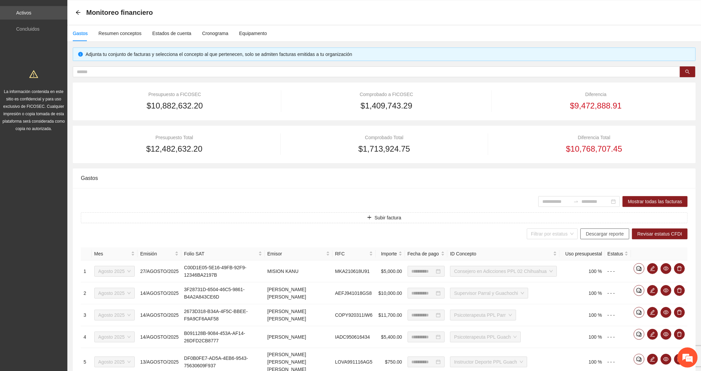
scroll to position [0, 0]
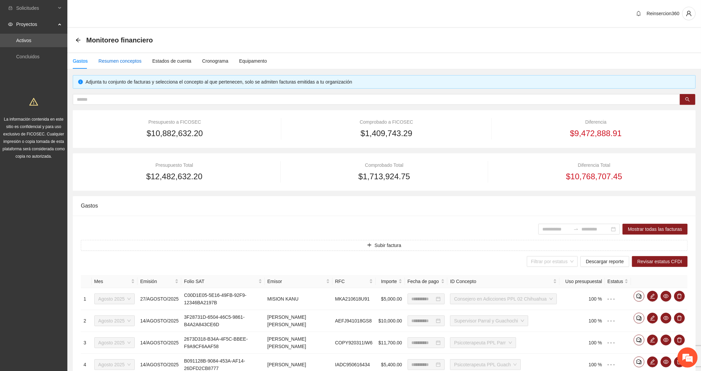
drag, startPoint x: 123, startPoint y: 62, endPoint x: 147, endPoint y: 72, distance: 26.0
click at [123, 62] on div "Resumen conceptos" at bounding box center [119, 60] width 43 height 7
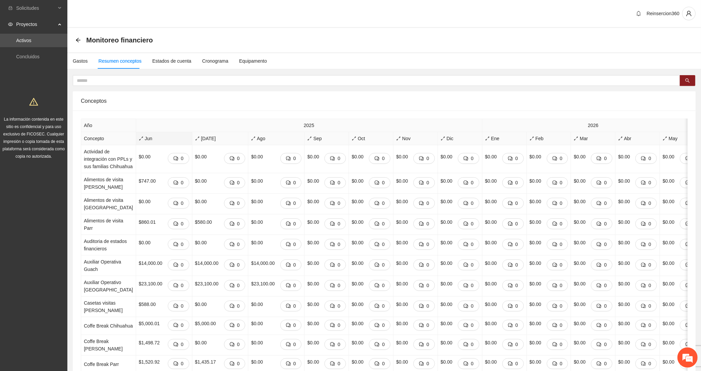
click at [139, 139] on icon "arrows-alt" at bounding box center [141, 138] width 5 height 5
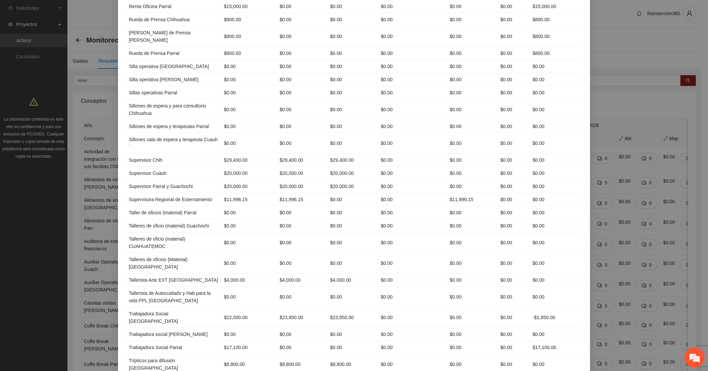
scroll to position [1776, 0]
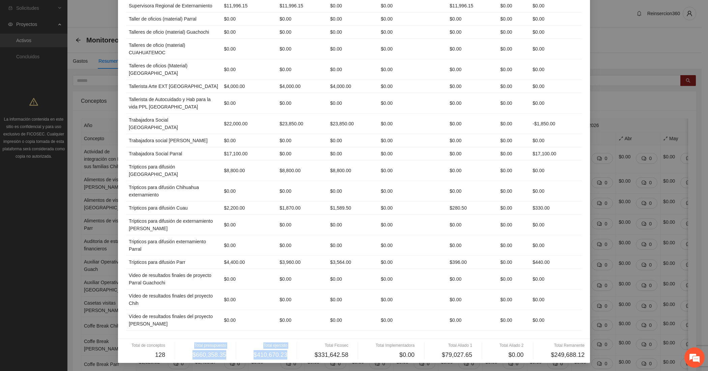
drag, startPoint x: 186, startPoint y: 349, endPoint x: 299, endPoint y: 359, distance: 113.0
click at [299, 359] on div "Total de conceptos 128 Total presupuesto $660,358.35 Total ejercido $410,670.23…" at bounding box center [353, 350] width 461 height 17
click at [277, 296] on td "$0.00" at bounding box center [302, 300] width 51 height 21
drag, startPoint x: 189, startPoint y: 346, endPoint x: 580, endPoint y: 355, distance: 391.4
click at [580, 355] on div "Total de conceptos 128 Total presupuesto $660,358.35 Total ejercido $410,670.23…" at bounding box center [353, 350] width 461 height 17
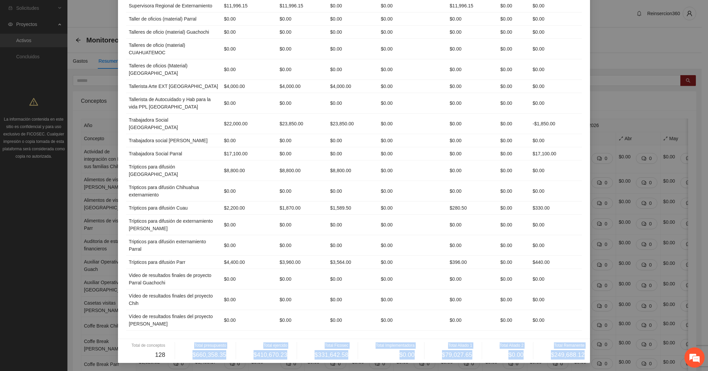
copy div "Total presupuesto $660,358.35 Total ejercido $410,670.23 Total Ficosec $331,642…"
click at [327, 170] on td "$8,800.00" at bounding box center [352, 170] width 51 height 21
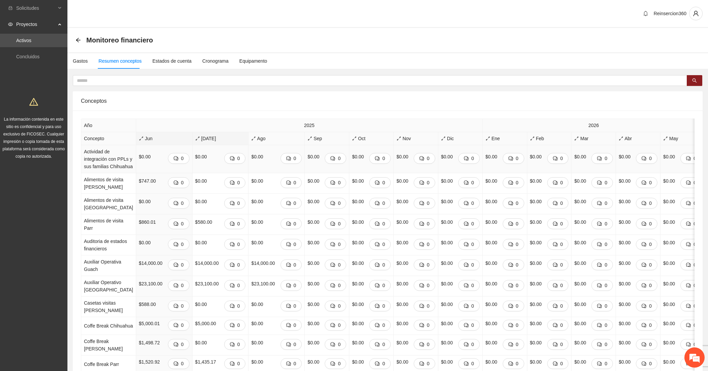
scroll to position [0, 0]
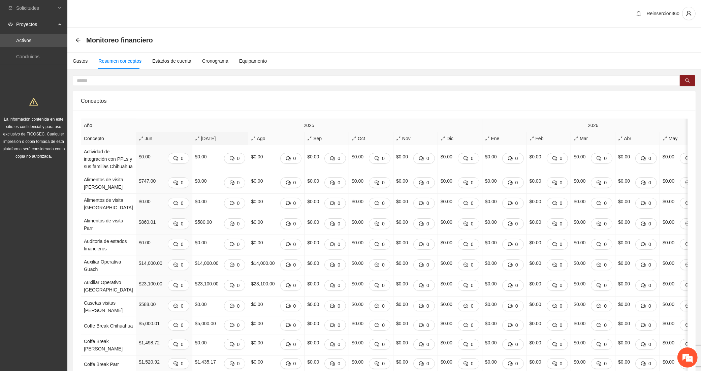
click at [195, 138] on span "Jul" at bounding box center [220, 138] width 51 height 7
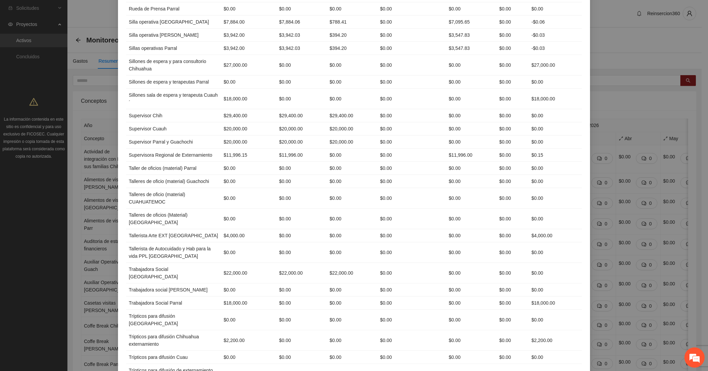
scroll to position [1776, 0]
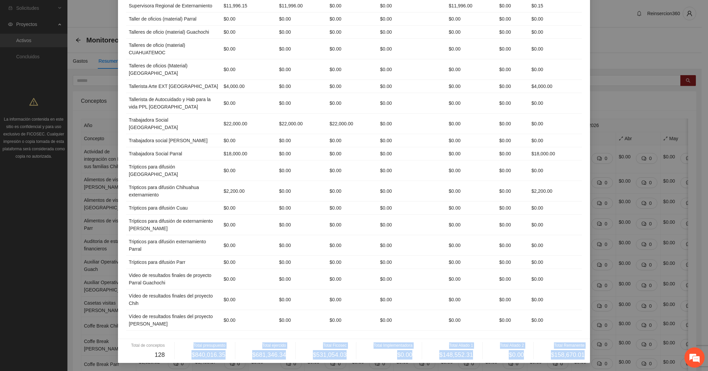
drag, startPoint x: 184, startPoint y: 343, endPoint x: 585, endPoint y: 357, distance: 401.3
click at [585, 357] on div "Total de conceptos 128 Total presupuesto $840,016.35 Total ejercido $681,346.34…" at bounding box center [354, 351] width 472 height 24
copy div "Total presupuesto $840,016.35 Total ejercido $681,346.34 Total Ficosec $531,054…"
click at [331, 284] on td "$0.00" at bounding box center [352, 279] width 51 height 21
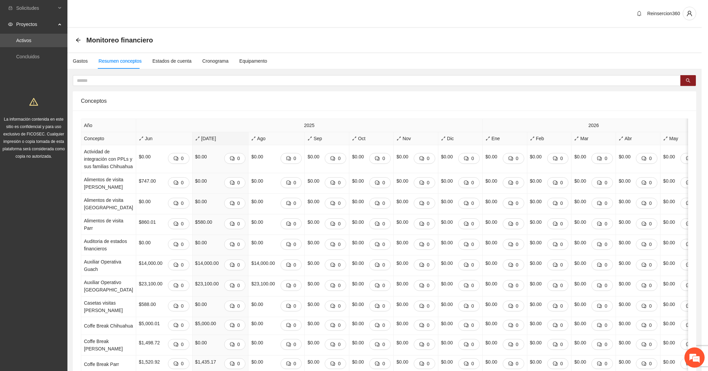
scroll to position [1742, 0]
click at [248, 211] on body "**********" at bounding box center [350, 185] width 701 height 371
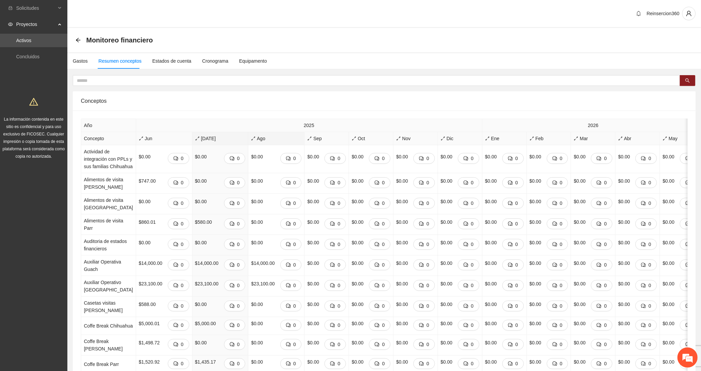
click at [251, 139] on span "Ago" at bounding box center [276, 138] width 51 height 7
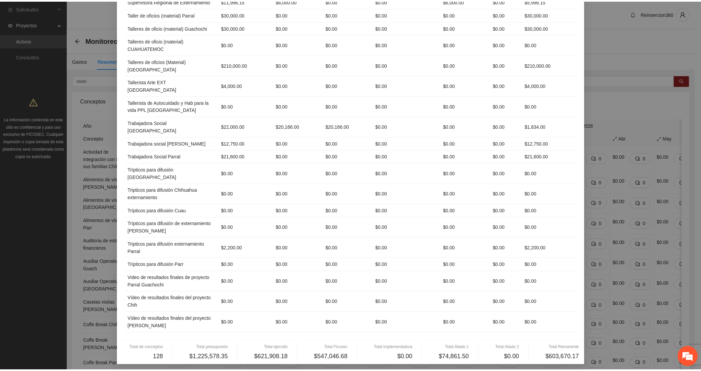
scroll to position [1776, 0]
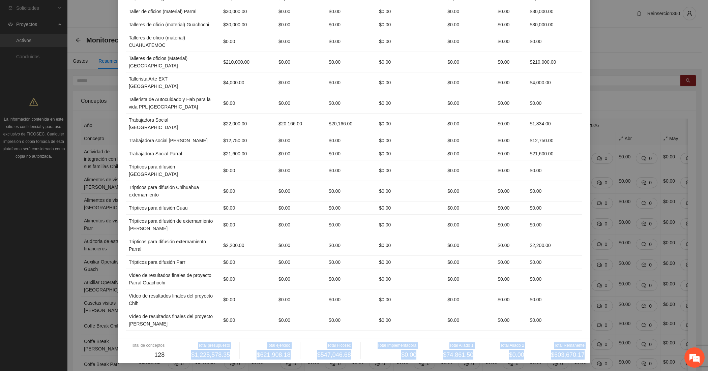
drag, startPoint x: 192, startPoint y: 343, endPoint x: 581, endPoint y: 353, distance: 389.1
click at [581, 353] on div "Total de conceptos 128 Total presupuesto $1,225,578.35 Total ejercido $621,908.…" at bounding box center [354, 351] width 472 height 24
copy div "Total presupuesto $1,225,578.35 Total ejercido $621,908.18 Total Ficosec $547,0…"
click at [326, 190] on td "$0.00" at bounding box center [351, 191] width 50 height 21
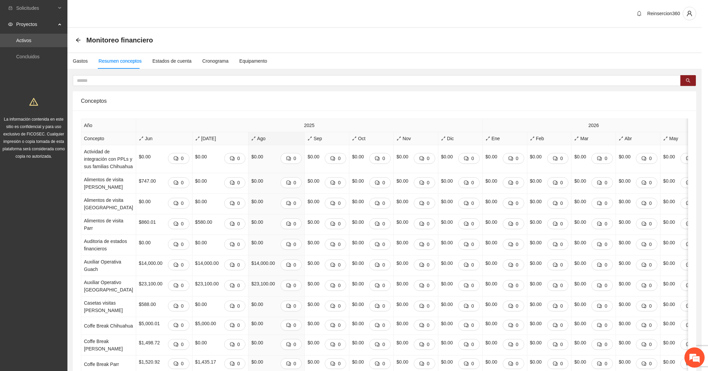
click at [198, 97] on div "Resumen de inversión: Agosto 2025 Concepto Presupuesto Ejercido Ficosec Impleme…" at bounding box center [354, 185] width 708 height 371
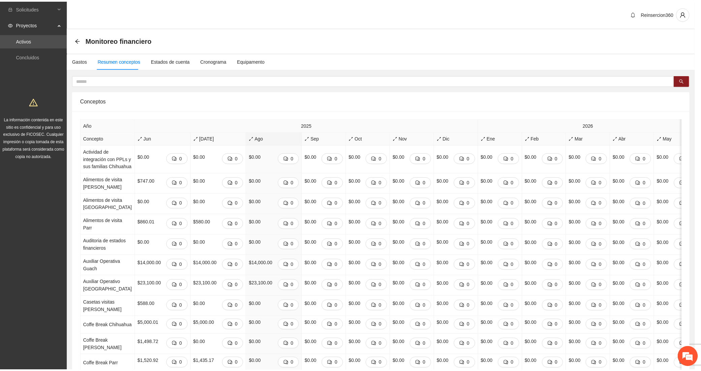
scroll to position [0, 0]
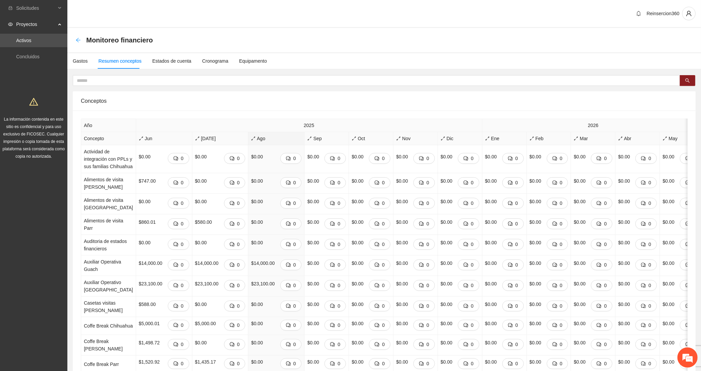
click at [78, 41] on icon "arrow-left" at bounding box center [78, 39] width 5 height 5
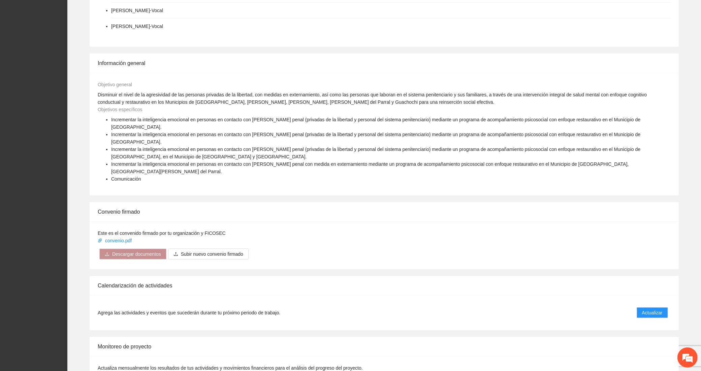
scroll to position [812, 0]
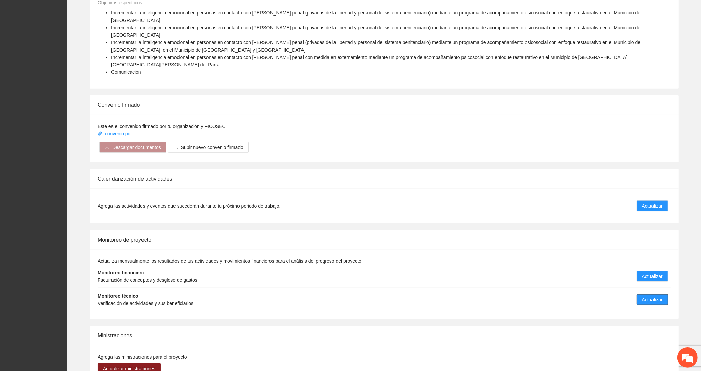
click at [661, 296] on span "Actualizar" at bounding box center [652, 299] width 21 height 7
